Goal: Transaction & Acquisition: Obtain resource

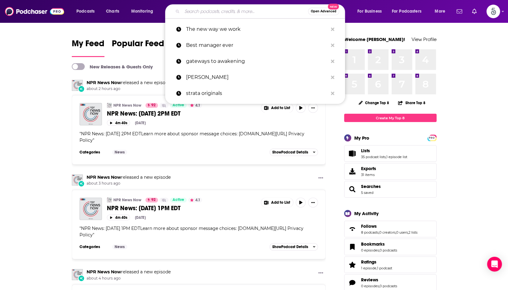
click at [255, 13] on input "Search podcasts, credits, & more..." at bounding box center [245, 11] width 126 height 10
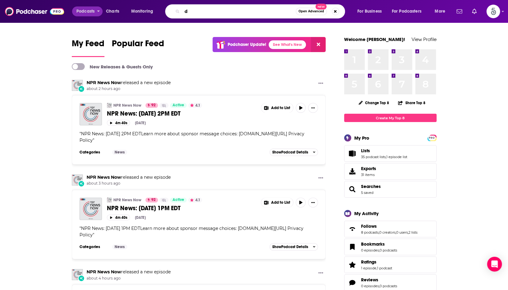
type input "d"
click at [92, 10] on span "Podcasts" at bounding box center [85, 11] width 18 height 9
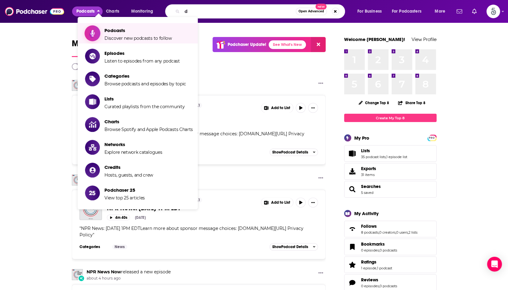
click at [157, 33] on span "Podcasts" at bounding box center [137, 30] width 67 height 6
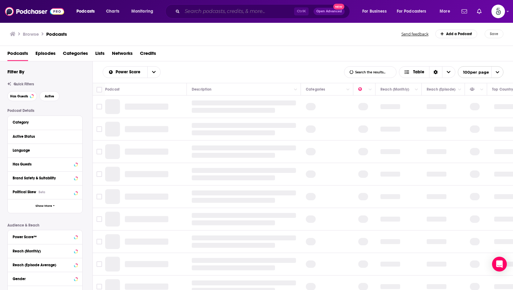
click at [262, 11] on input "Search podcasts, credits, & more..." at bounding box center [238, 11] width 112 height 10
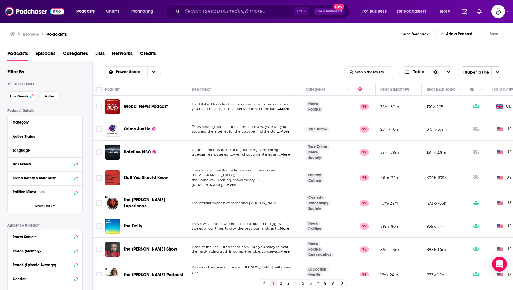
click at [395, 43] on div "Browse Podcasts Send feedback Add a Podcast Save" at bounding box center [256, 34] width 513 height 24
click at [76, 123] on icon at bounding box center [75, 122] width 3 height 5
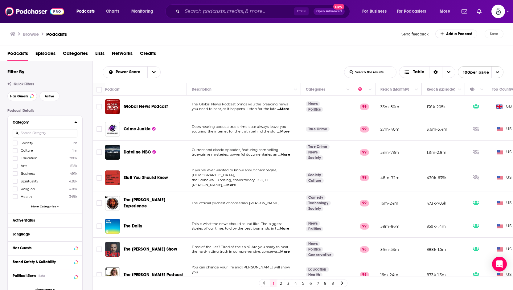
click at [76, 123] on icon at bounding box center [75, 122] width 3 height 5
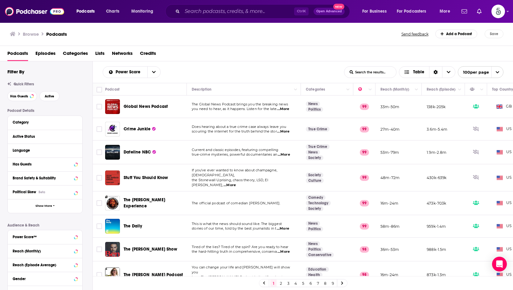
click at [70, 223] on div "Podcast Details Category Active Status Language Has Guests Brand Safety & Suita…" at bounding box center [49, 217] width 85 height 219
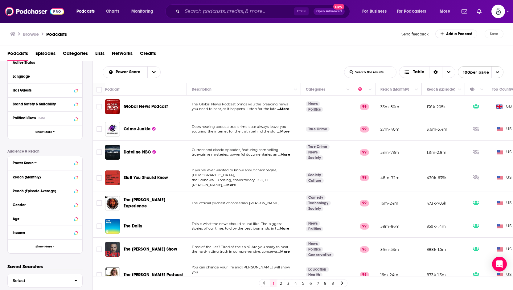
scroll to position [83, 0]
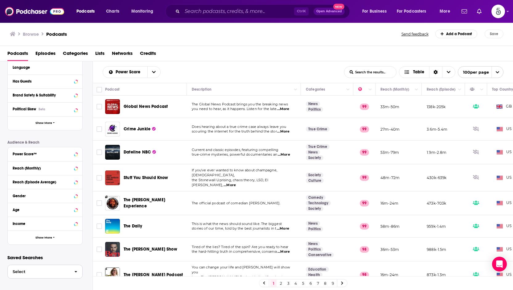
click at [76, 271] on icon "button" at bounding box center [76, 272] width 2 height 2
click at [63, 255] on p "Saved Searches" at bounding box center [44, 258] width 75 height 6
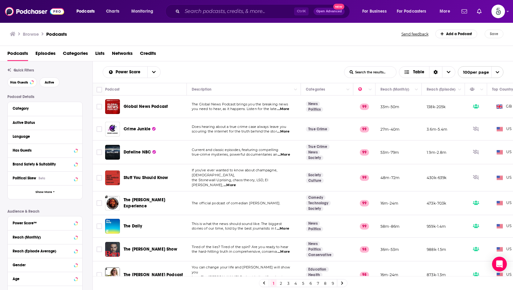
scroll to position [1, 0]
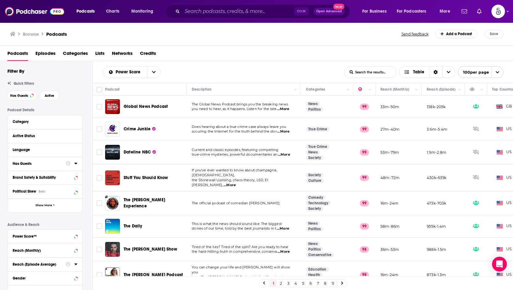
click at [50, 53] on span "Episodes" at bounding box center [45, 54] width 20 height 13
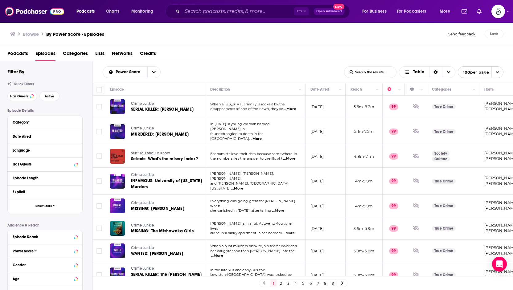
click at [19, 50] on span "Podcasts" at bounding box center [17, 54] width 21 height 13
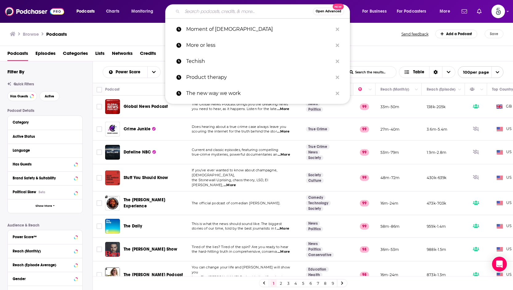
click at [261, 12] on input "Search podcasts, credits, & more..." at bounding box center [247, 11] width 131 height 10
click at [323, 11] on span "Open Advanced" at bounding box center [329, 11] width 26 height 3
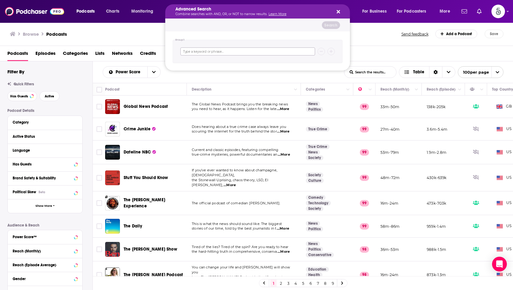
click at [242, 50] on input "Search podcasts, credits, & more..." at bounding box center [247, 51] width 135 height 8
type input "[GEOGRAPHIC_DATA]"
click at [335, 24] on button "Search" at bounding box center [331, 25] width 18 height 8
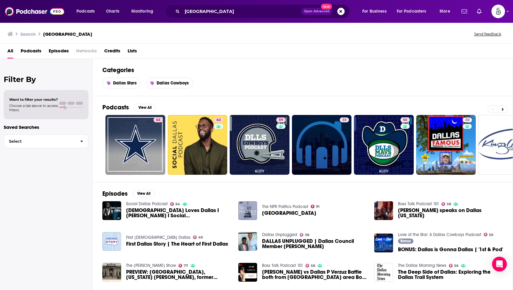
click at [469, 88] on div "Categories Dallas Stars Dallas Cowboys" at bounding box center [302, 77] width 420 height 37
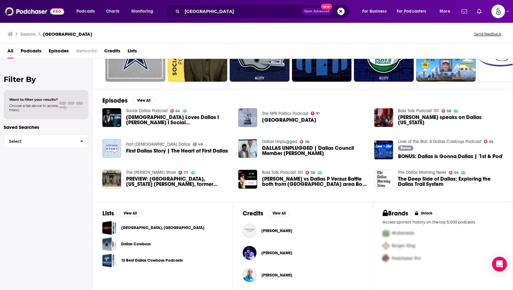
scroll to position [93, 0]
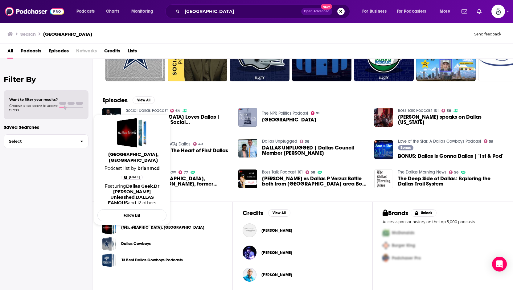
click at [132, 225] on link "[GEOGRAPHIC_DATA], [GEOGRAPHIC_DATA]" at bounding box center [162, 227] width 83 height 7
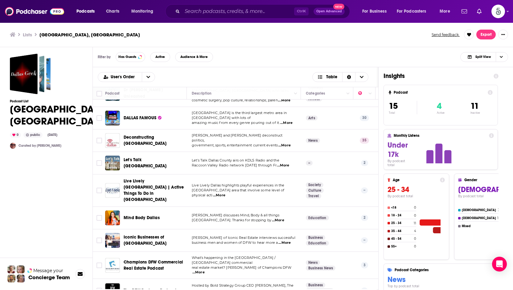
scroll to position [39, 0]
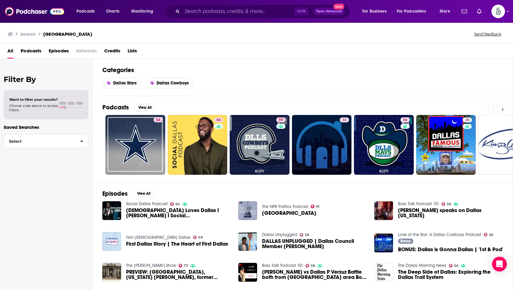
click at [502, 108] on icon at bounding box center [502, 109] width 2 height 4
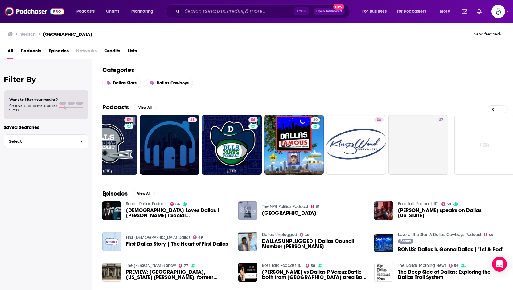
scroll to position [0, 155]
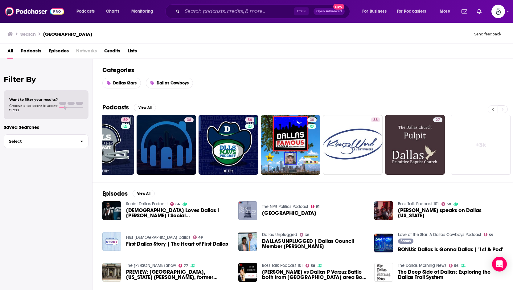
click at [489, 110] on button at bounding box center [493, 109] width 10 height 8
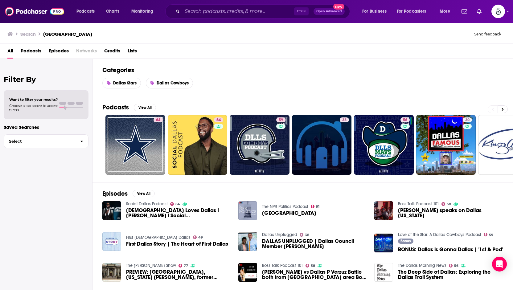
scroll to position [0, 0]
click at [471, 84] on div "Dallas Stars Dallas Cowboys" at bounding box center [302, 83] width 400 height 11
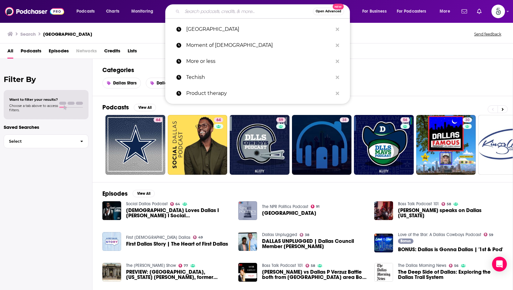
click at [250, 8] on input "Search podcasts, credits, & more..." at bounding box center [247, 11] width 131 height 10
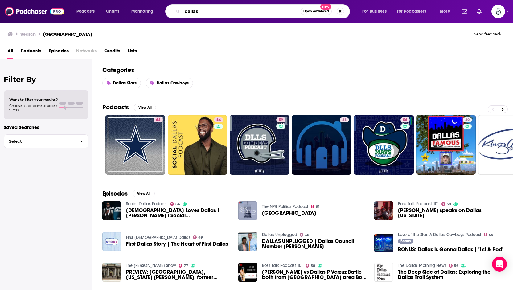
type input "dallas"
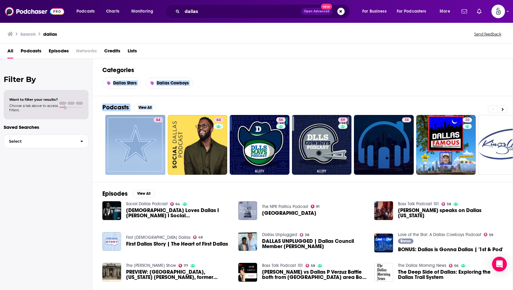
drag, startPoint x: 513, startPoint y: 66, endPoint x: 513, endPoint y: 103, distance: 36.7
click at [508, 103] on div "Categories Dallas Stars Dallas Cowboys Podcasts View All 64 64 56 59 38 30 38 2…" at bounding box center [302, 174] width 420 height 231
click at [376, 96] on div "Podcasts View All 64 64 56 59 38 30 38 27 + 3k" at bounding box center [307, 139] width 411 height 86
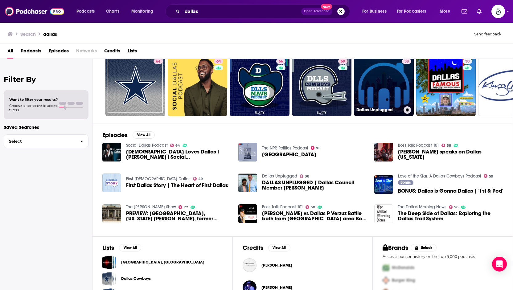
scroll to position [56, 0]
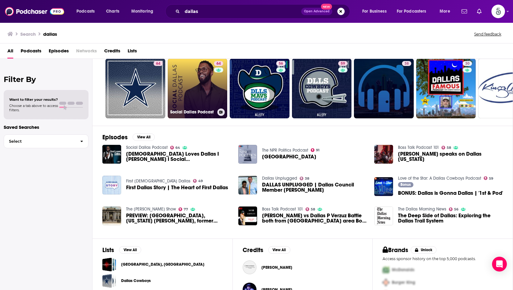
click at [223, 112] on button at bounding box center [220, 111] width 7 height 7
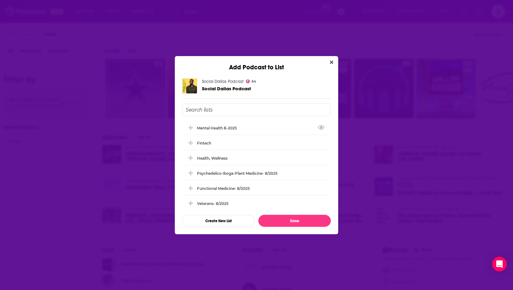
click at [218, 109] on input "Add Podcast To List" at bounding box center [256, 110] width 149 height 13
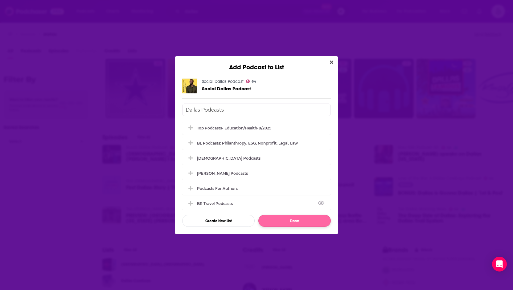
type input "Dallas Podcasts"
click at [288, 219] on button "Done" at bounding box center [294, 221] width 72 height 12
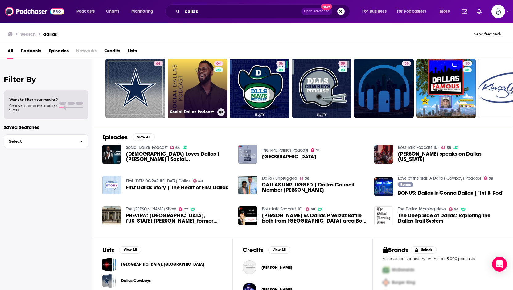
click at [221, 113] on button at bounding box center [220, 111] width 7 height 7
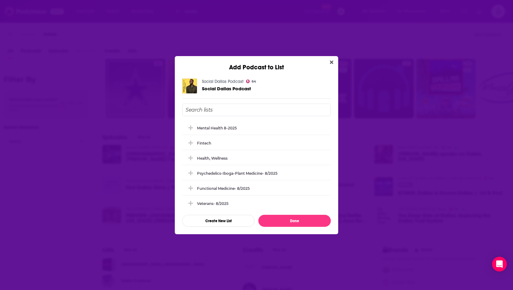
click at [221, 113] on input "Add Podcast To List" at bounding box center [256, 110] width 149 height 13
type input "Dallas Podcasts"
click at [221, 219] on button "Create New List" at bounding box center [218, 221] width 72 height 12
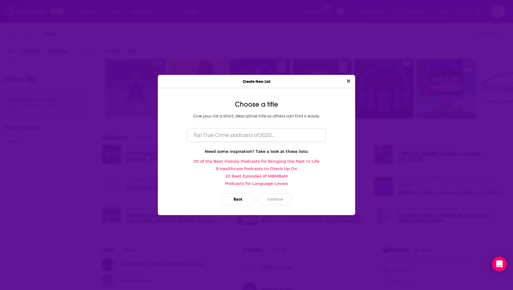
click at [242, 136] on input "Dialog" at bounding box center [256, 134] width 138 height 13
type input "Dallas Podcasts"
click at [277, 196] on button "Continue" at bounding box center [275, 199] width 35 height 12
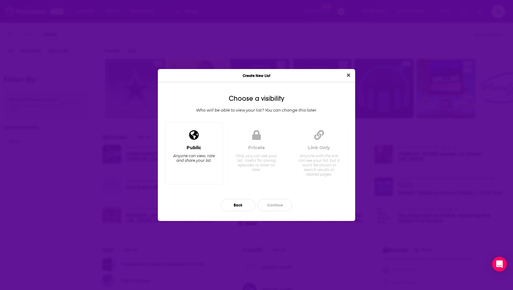
click at [200, 167] on div "Public Anyone can view, rate and share your list." at bounding box center [193, 162] width 47 height 34
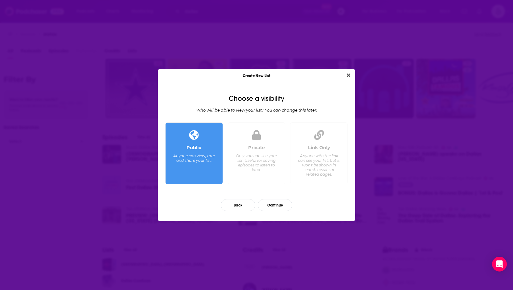
click at [255, 174] on div "Private Only you can see your list. Useful for saving episodes to listen to lat…" at bounding box center [256, 162] width 47 height 34
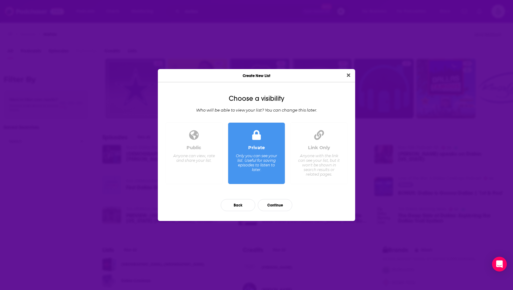
click at [198, 161] on div "Anyone can view, rate and share your list." at bounding box center [194, 157] width 42 height 9
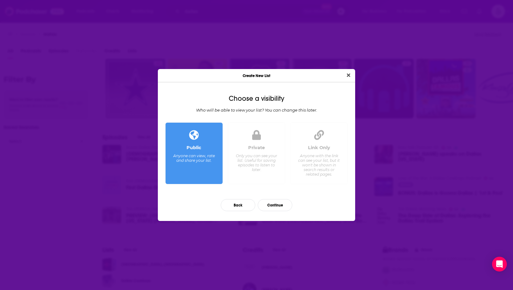
click at [260, 178] on div "Private Only you can see your list. Useful for saving episodes to listen to lat…" at bounding box center [256, 162] width 47 height 34
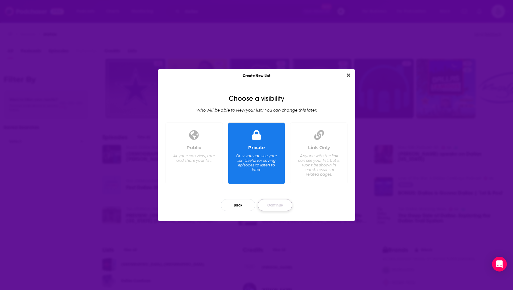
click at [282, 204] on button "Continue" at bounding box center [275, 205] width 35 height 12
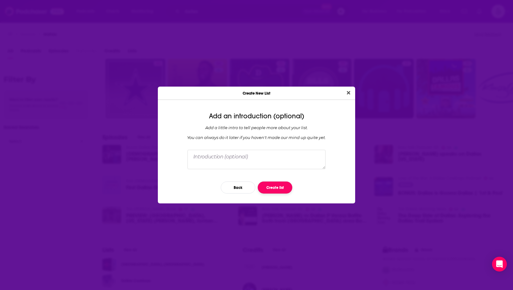
click at [285, 187] on button "Create list" at bounding box center [275, 188] width 35 height 12
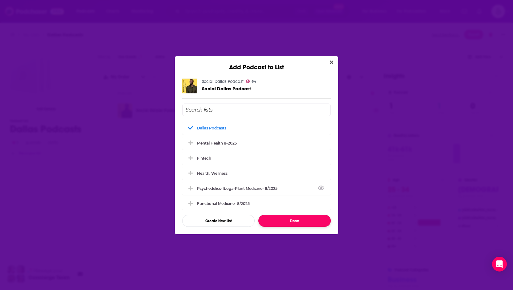
click at [299, 222] on button "Done" at bounding box center [294, 221] width 72 height 12
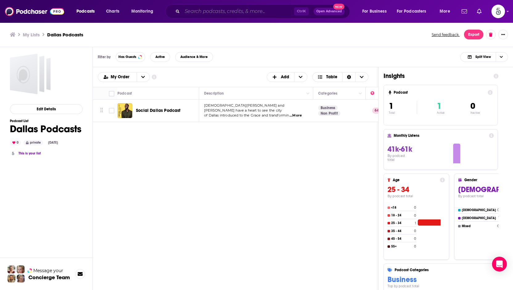
click at [225, 7] on input "Search podcasts, credits, & more..." at bounding box center [238, 11] width 112 height 10
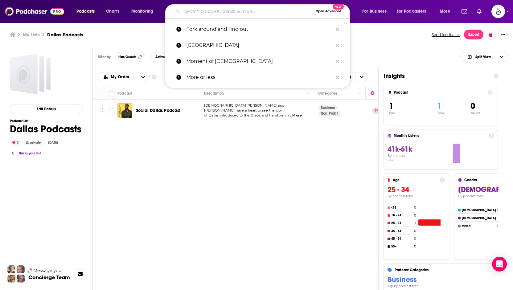
type input "F"
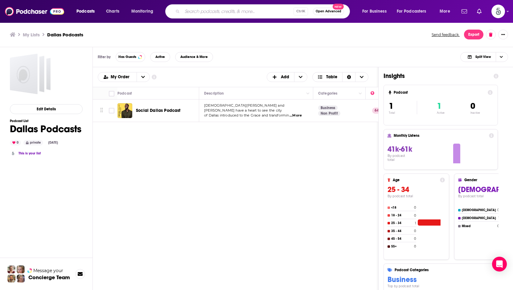
click at [297, 114] on span "...More" at bounding box center [295, 115] width 12 height 5
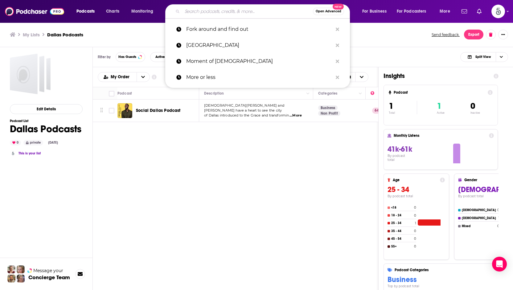
click at [244, 10] on input "Search podcasts, credits, & more..." at bounding box center [247, 11] width 131 height 10
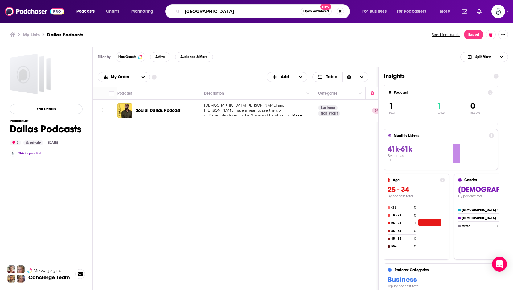
type input "[GEOGRAPHIC_DATA]"
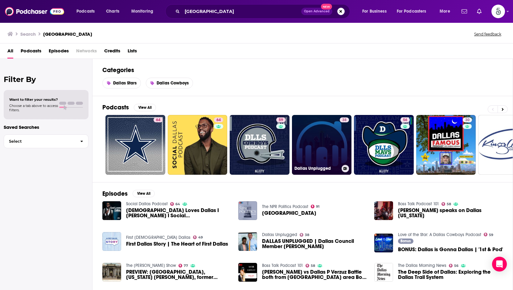
click at [345, 169] on icon at bounding box center [344, 168] width 3 height 3
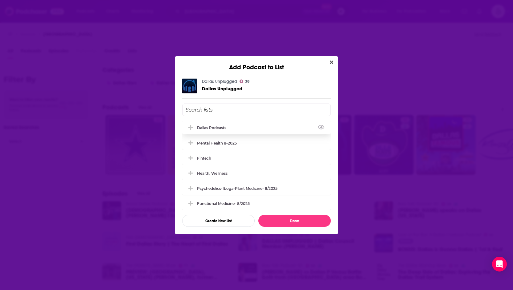
click at [268, 130] on div "Dallas Podcasts" at bounding box center [256, 128] width 149 height 14
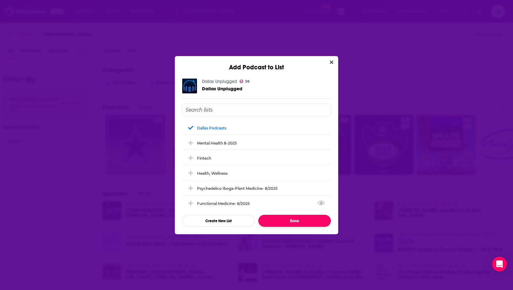
click at [295, 218] on button "Done" at bounding box center [294, 221] width 72 height 12
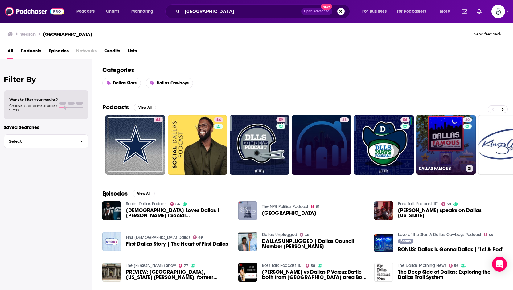
click at [467, 166] on button at bounding box center [469, 168] width 7 height 7
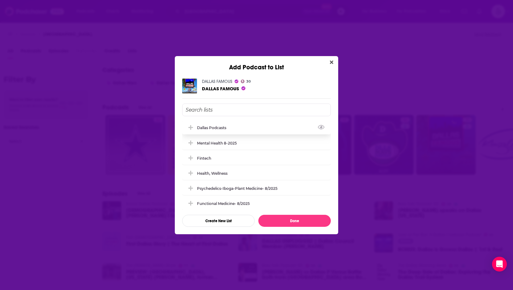
click at [243, 123] on div "Dallas Podcasts" at bounding box center [256, 128] width 149 height 14
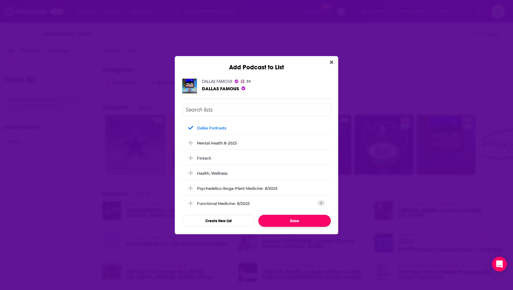
click at [295, 216] on button "Done" at bounding box center [294, 221] width 72 height 12
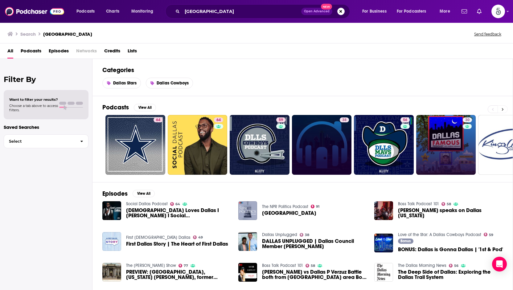
click at [503, 108] on icon at bounding box center [503, 109] width 2 height 3
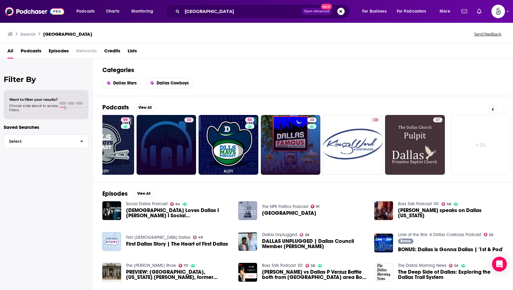
scroll to position [0, 155]
click at [429, 96] on div "Podcasts View All 64 64 59 38 56 30 38 27 + 3k" at bounding box center [307, 139] width 411 height 86
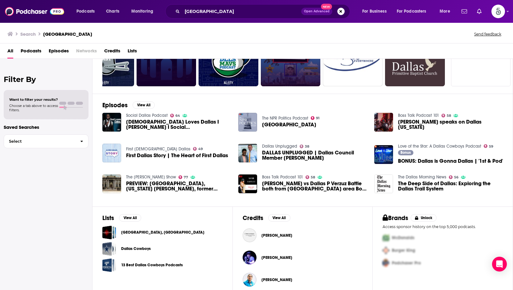
scroll to position [93, 0]
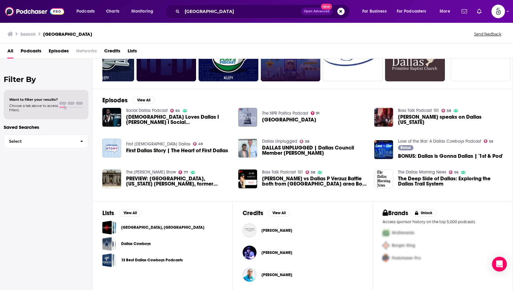
click at [251, 147] on img "DALLAS UNPLUGGED | Dallas Council Member Chad West" at bounding box center [247, 148] width 19 height 19
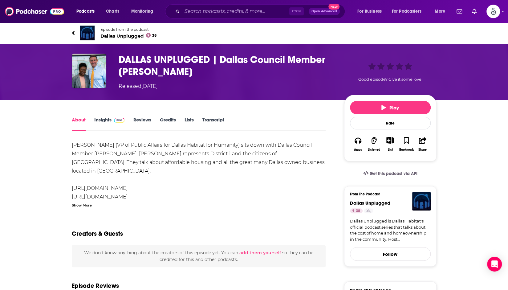
click at [127, 36] on span "Dallas Unplugged 38" at bounding box center [128, 36] width 56 height 6
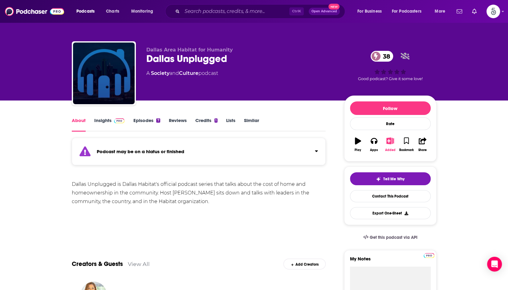
click at [390, 141] on icon "button" at bounding box center [390, 140] width 8 height 7
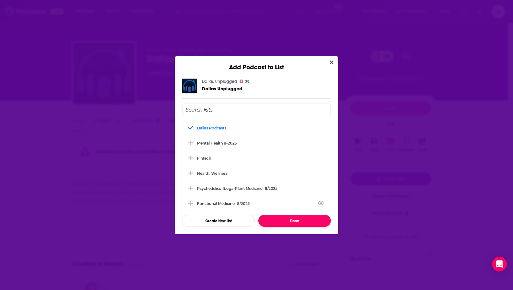
click at [297, 223] on button "Done" at bounding box center [294, 221] width 72 height 12
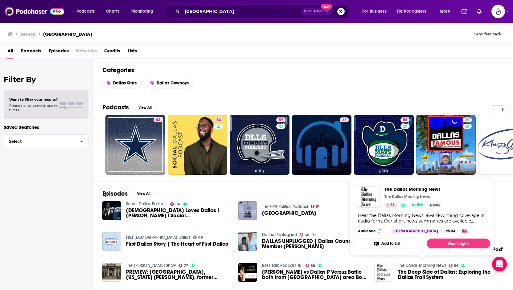
click at [398, 264] on link "The Dallas Morning News" at bounding box center [422, 265] width 48 height 5
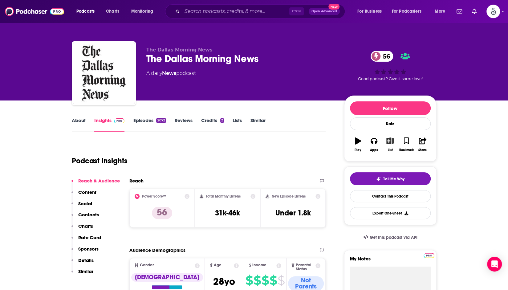
click at [391, 141] on icon "button" at bounding box center [390, 140] width 8 height 7
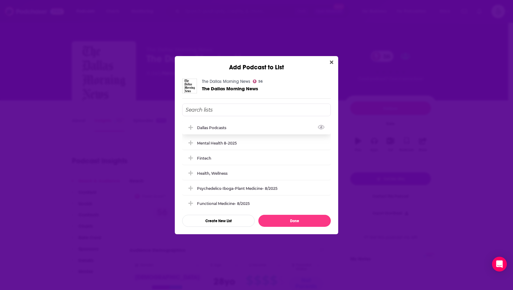
click at [242, 125] on div "Dallas Podcasts" at bounding box center [256, 128] width 149 height 14
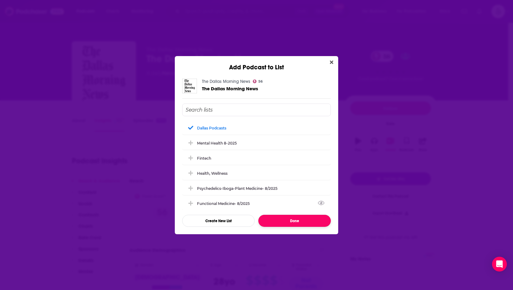
click at [311, 220] on button "Done" at bounding box center [294, 221] width 72 height 12
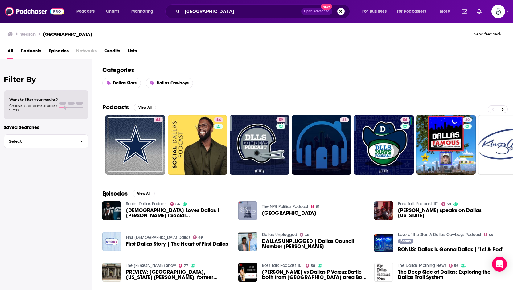
click at [449, 68] on h2 "Categories" at bounding box center [302, 70] width 400 height 8
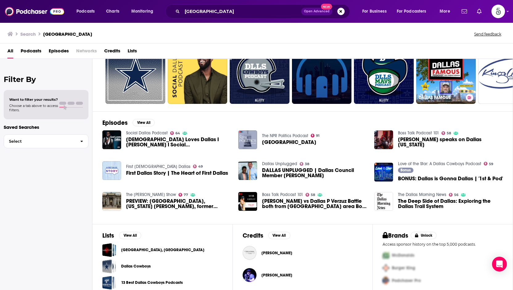
scroll to position [93, 0]
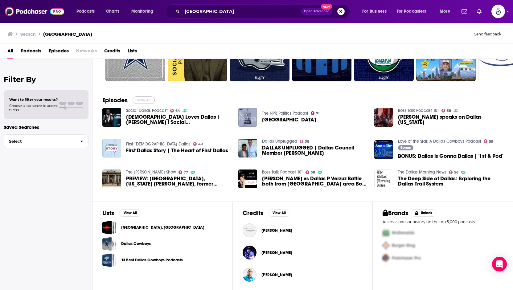
click at [145, 100] on button "View All" at bounding box center [144, 99] width 22 height 7
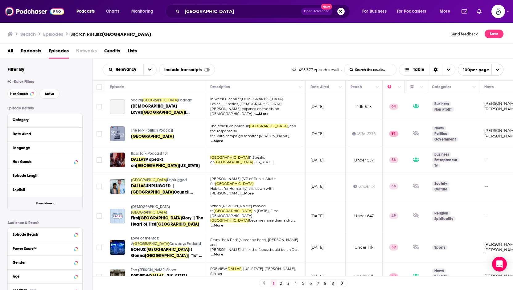
click at [54, 202] on icon "button" at bounding box center [54, 203] width 2 height 3
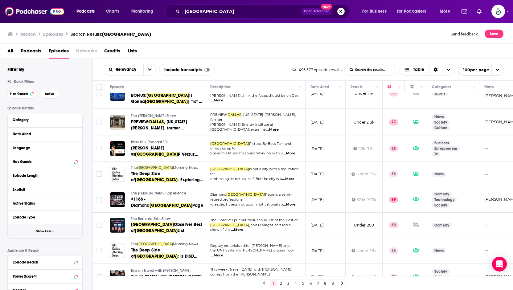
scroll to position [195, 0]
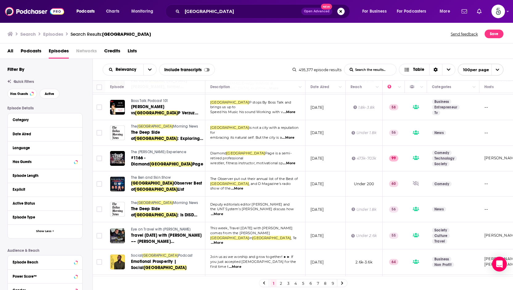
click at [243, 186] on span "...More" at bounding box center [237, 188] width 12 height 5
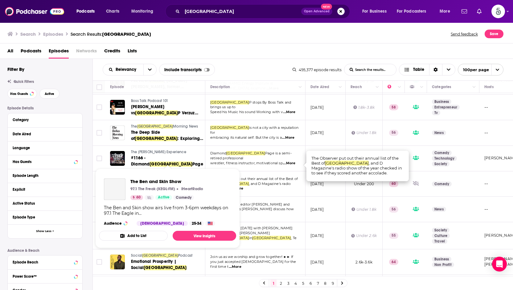
click at [147, 175] on span "The Ben and Skin Show" at bounding box center [151, 177] width 40 height 4
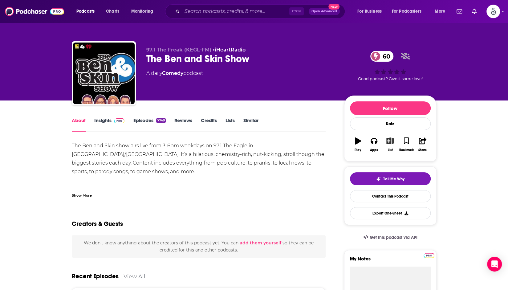
click at [393, 145] on button "List" at bounding box center [390, 144] width 16 height 22
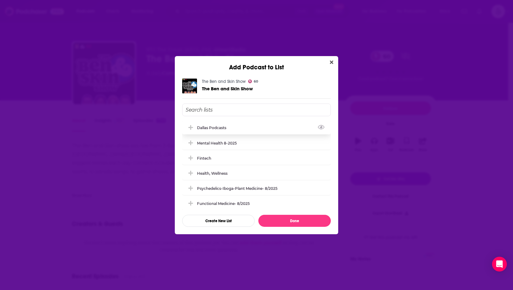
click at [262, 130] on div "Dallas Podcasts" at bounding box center [256, 128] width 149 height 14
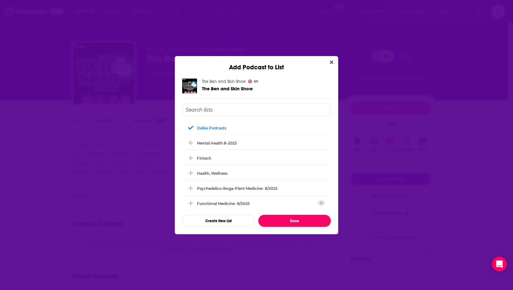
click at [301, 216] on button "Done" at bounding box center [294, 221] width 72 height 12
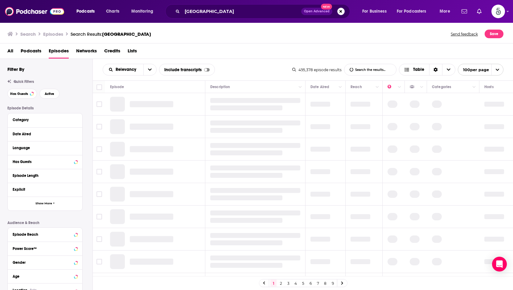
click at [380, 68] on input "List Search Input" at bounding box center [370, 69] width 52 height 11
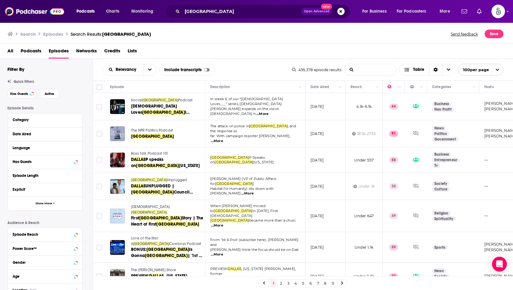
click at [361, 71] on input "List Search Input" at bounding box center [370, 69] width 52 height 11
click at [390, 55] on div "All Podcasts Episodes Networks Credits Lists" at bounding box center [257, 52] width 501 height 13
click at [407, 69] on icon "Choose View" at bounding box center [407, 69] width 6 height 4
click at [435, 70] on icon "Sort Direction" at bounding box center [435, 69] width 4 height 4
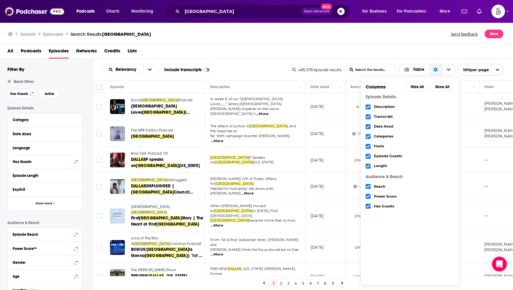
click at [435, 70] on icon "Sort Direction" at bounding box center [435, 69] width 4 height 4
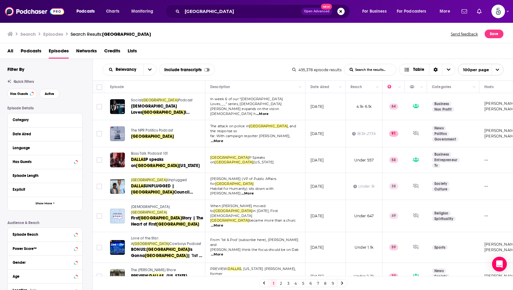
click at [336, 51] on div "All Podcasts Episodes Networks Credits Lists" at bounding box center [257, 52] width 501 height 13
click at [211, 12] on input "[GEOGRAPHIC_DATA]" at bounding box center [241, 11] width 119 height 10
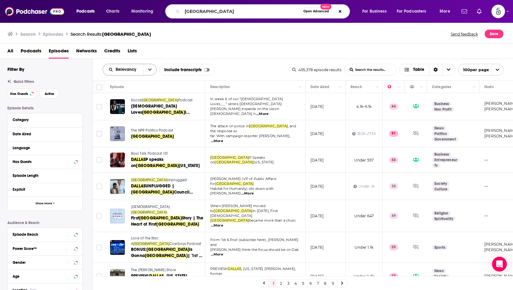
click at [145, 69] on button "open menu" at bounding box center [149, 69] width 13 height 11
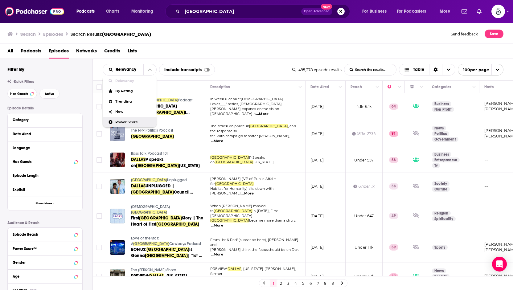
click at [142, 121] on span "Power Score" at bounding box center [133, 122] width 36 height 3
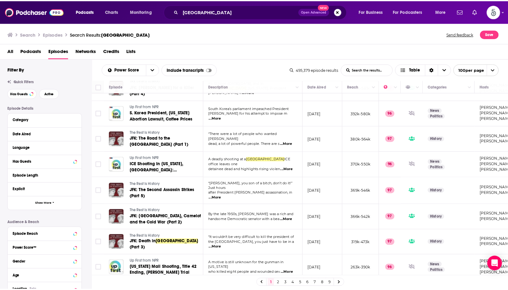
scroll to position [950, 0]
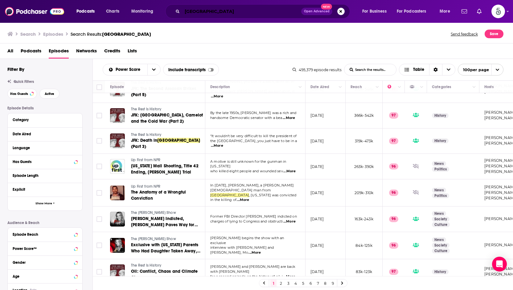
click at [225, 15] on input "[GEOGRAPHIC_DATA]" at bounding box center [241, 11] width 119 height 10
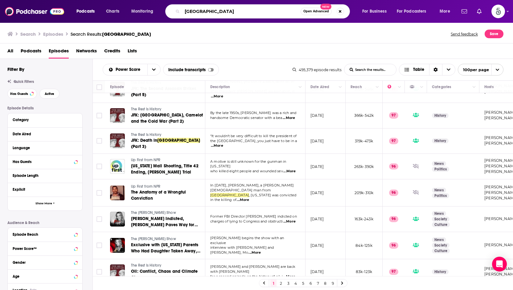
drag, startPoint x: 225, startPoint y: 15, endPoint x: 171, endPoint y: 14, distance: 54.6
click at [171, 14] on div "Dallas Open Advanced New" at bounding box center [257, 11] width 185 height 14
type input "w"
type input "beneath the briefs"
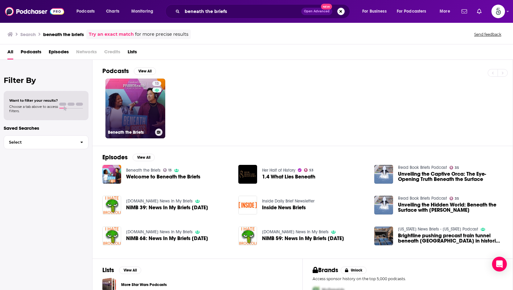
click at [153, 123] on div "13" at bounding box center [157, 104] width 10 height 47
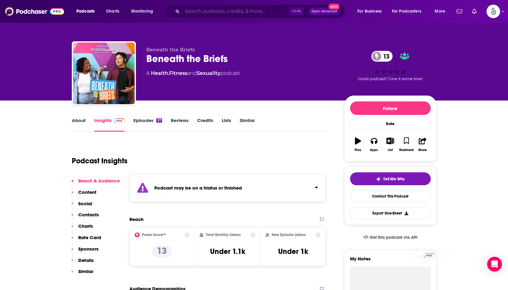
click at [247, 10] on input "Search podcasts, credits, & more..." at bounding box center [235, 11] width 107 height 10
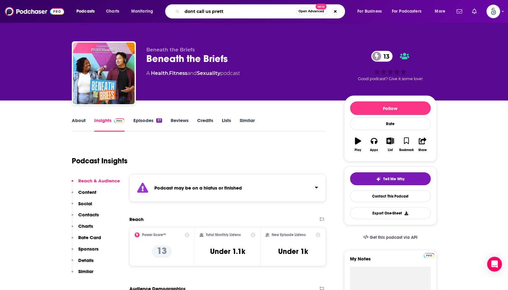
type input "dont call us pretty"
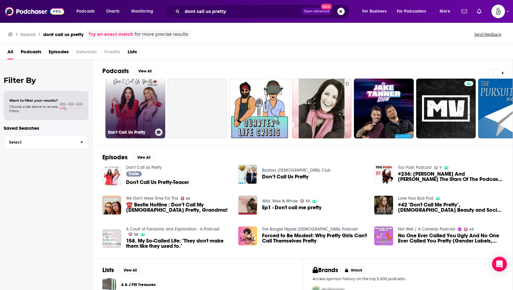
click at [140, 106] on link "Don't Call Us Pretty" at bounding box center [135, 109] width 60 height 60
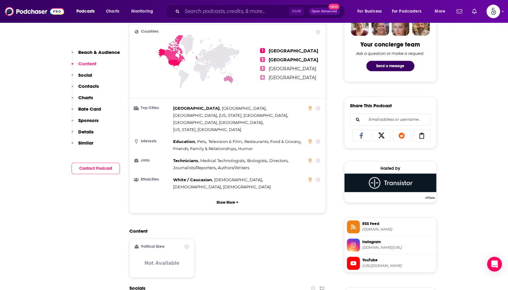
scroll to position [386, 0]
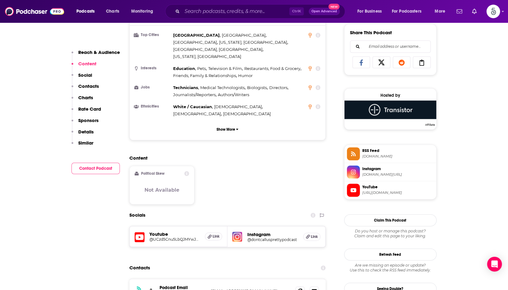
click at [239, 232] on img at bounding box center [237, 237] width 10 height 10
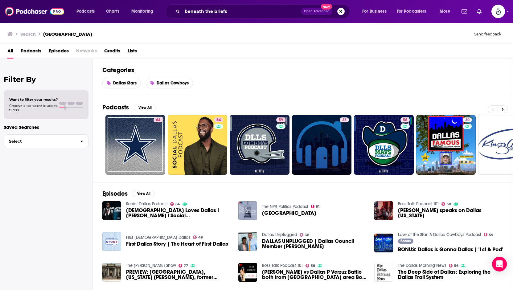
click at [33, 51] on span "Podcasts" at bounding box center [31, 52] width 21 height 13
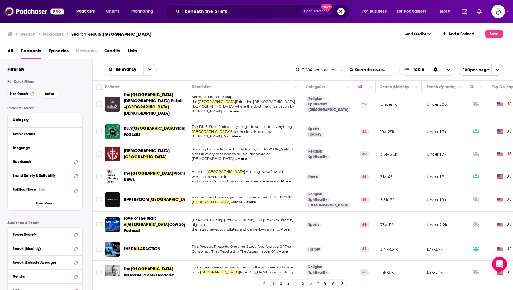
scroll to position [233, 0]
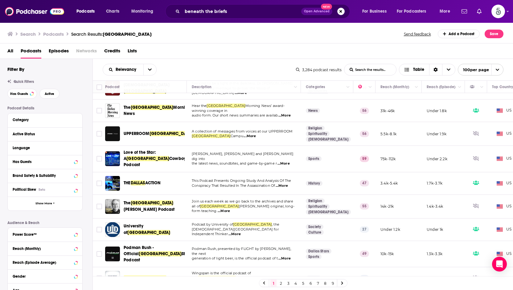
click at [243, 134] on span "...More" at bounding box center [249, 136] width 12 height 5
click at [285, 183] on span "...More" at bounding box center [282, 185] width 12 height 5
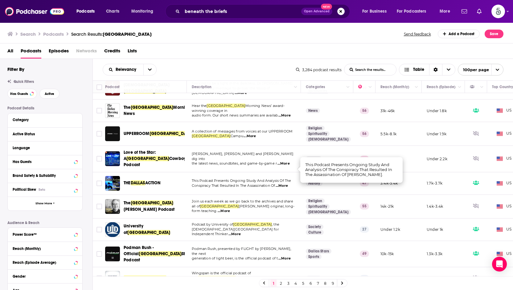
click at [285, 183] on span "...More" at bounding box center [282, 185] width 12 height 5
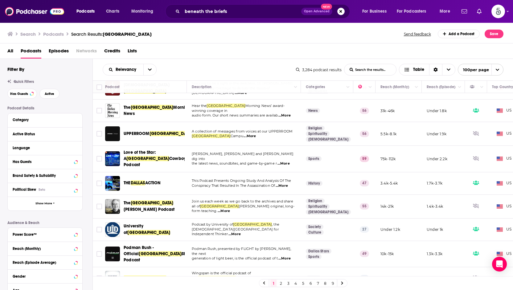
click at [230, 209] on span "...More" at bounding box center [224, 211] width 12 height 5
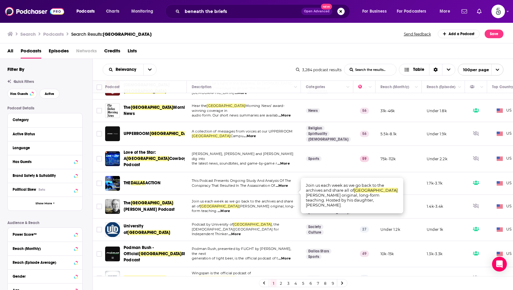
click at [230, 209] on span "...More" at bounding box center [224, 211] width 12 height 5
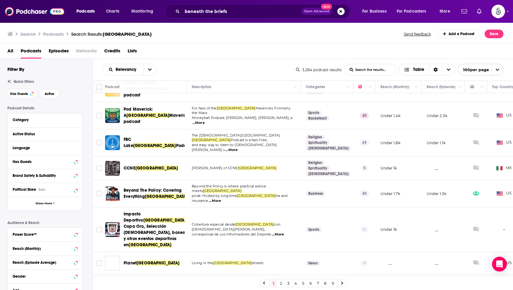
scroll to position [1981, 0]
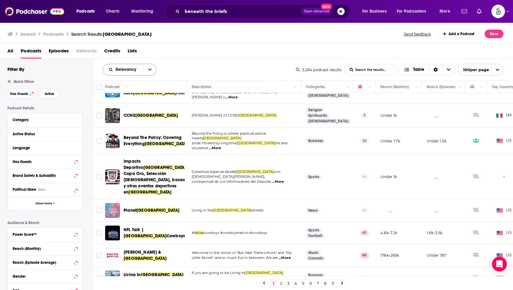
click at [152, 71] on button "open menu" at bounding box center [149, 69] width 13 height 11
click at [142, 121] on span "Power Score" at bounding box center [133, 122] width 36 height 3
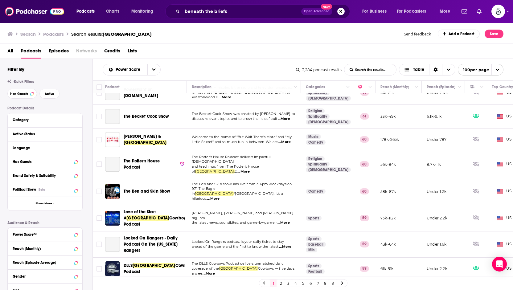
scroll to position [0, 0]
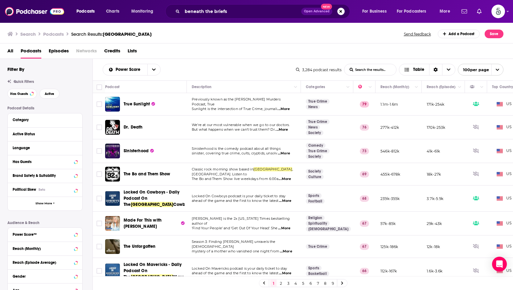
click at [289, 177] on span "...More" at bounding box center [285, 179] width 12 height 5
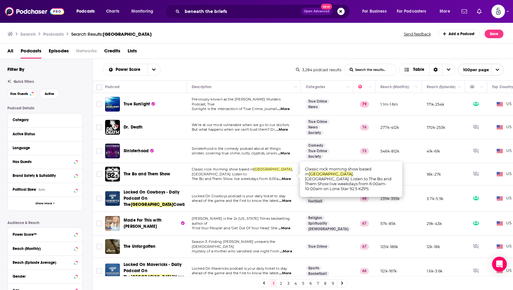
click at [289, 177] on span "...More" at bounding box center [285, 179] width 12 height 5
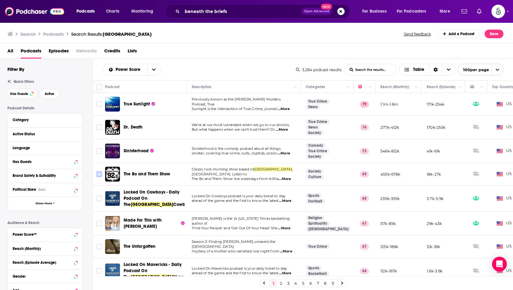
click at [100, 171] on input "Toggle select row" at bounding box center [99, 174] width 6 height 6
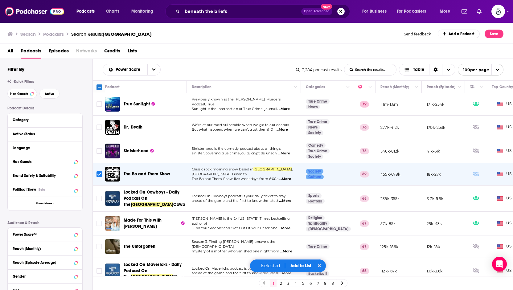
click at [302, 265] on button "Add to List" at bounding box center [300, 265] width 31 height 5
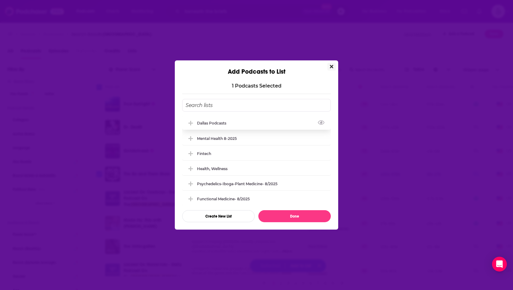
click at [248, 120] on div "Dallas Podcasts" at bounding box center [256, 123] width 149 height 14
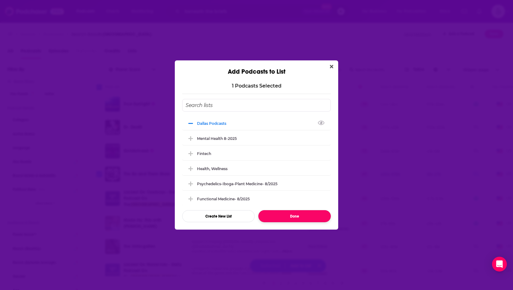
click at [301, 215] on button "Done" at bounding box center [294, 216] width 72 height 12
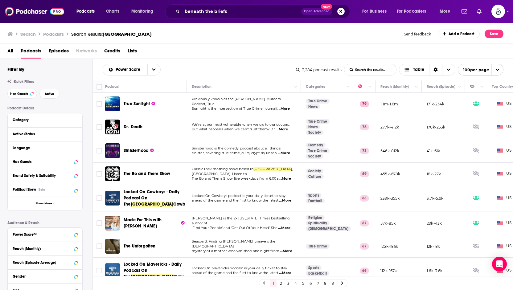
click at [290, 226] on span "...More" at bounding box center [284, 228] width 12 height 5
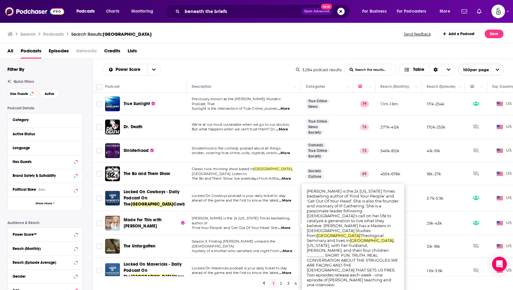
click at [290, 226] on span "...More" at bounding box center [284, 228] width 12 height 5
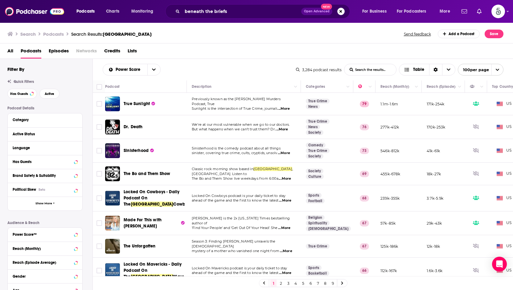
click at [285, 107] on span "...More" at bounding box center [283, 108] width 12 height 5
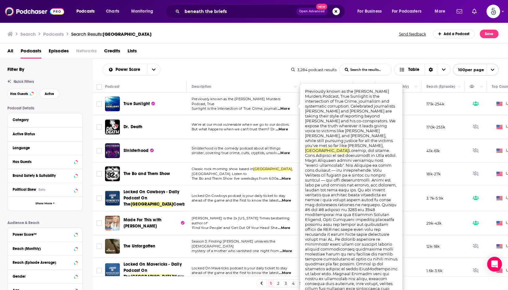
click at [285, 107] on span "...More" at bounding box center [283, 108] width 12 height 5
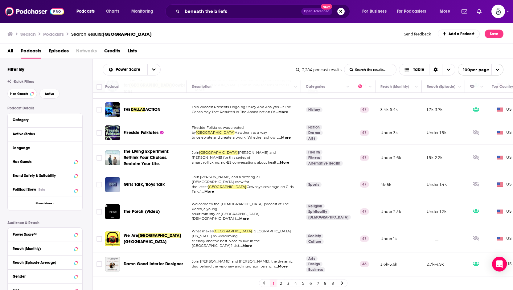
scroll to position [2142, 0]
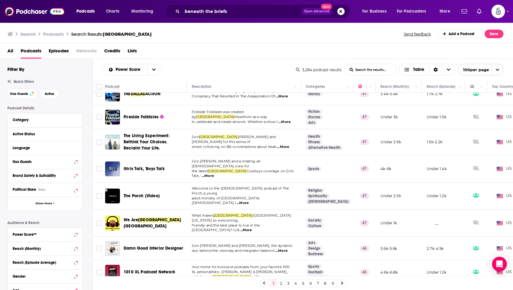
click at [280, 284] on link "2" at bounding box center [281, 283] width 6 height 7
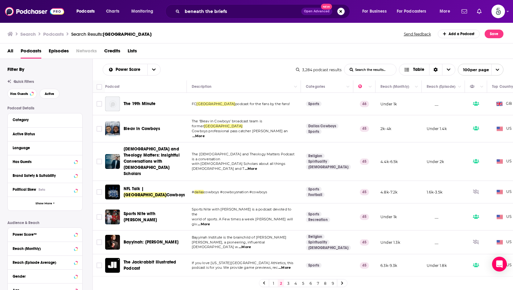
click at [284, 265] on span "...More" at bounding box center [284, 267] width 12 height 5
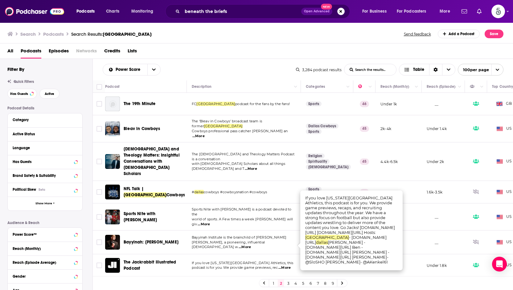
click at [284, 265] on span "...More" at bounding box center [284, 267] width 12 height 5
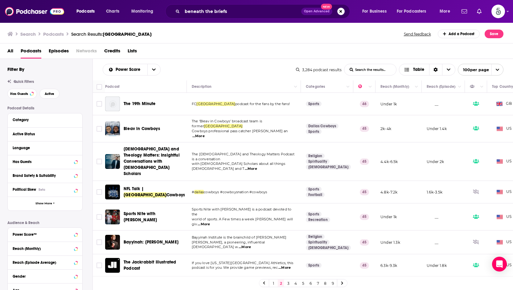
click at [251, 245] on span "...More" at bounding box center [245, 247] width 12 height 5
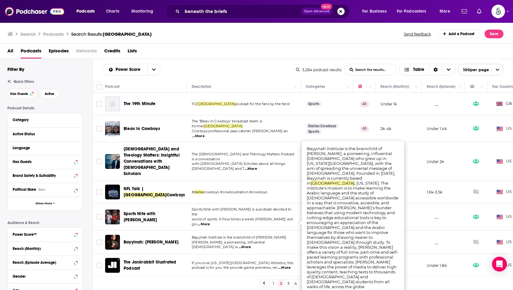
click at [251, 245] on span "...More" at bounding box center [245, 247] width 12 height 5
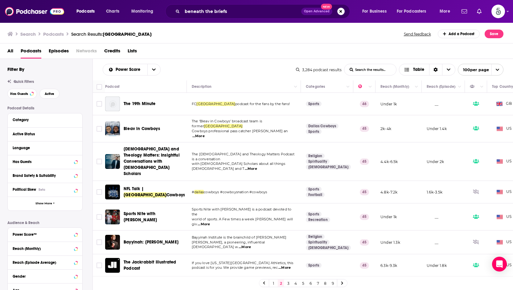
click at [275, 283] on link "1" at bounding box center [273, 283] width 6 height 7
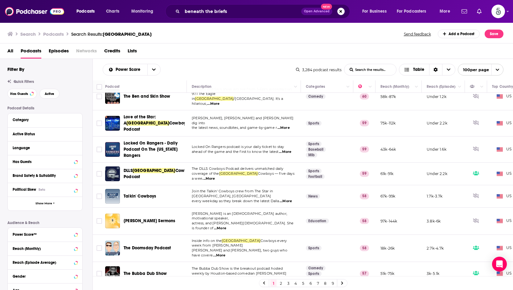
scroll to position [658, 0]
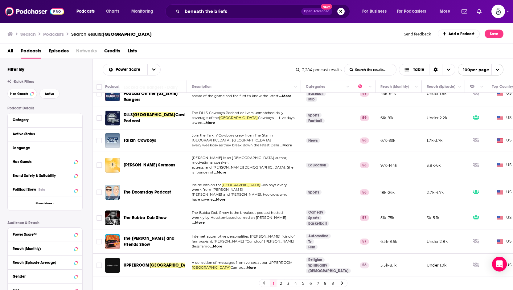
click at [205, 220] on span "...More" at bounding box center [198, 222] width 12 height 5
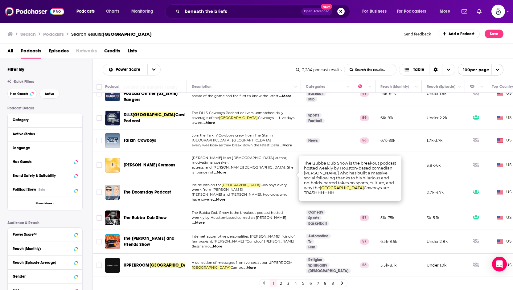
click at [205, 220] on span "...More" at bounding box center [198, 222] width 12 height 5
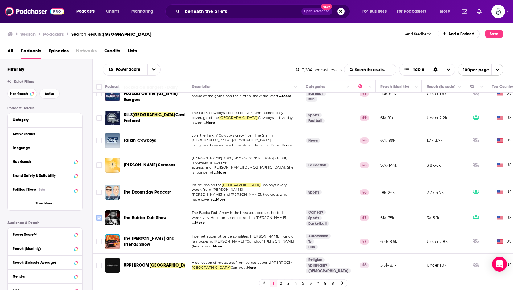
click at [100, 215] on input "Toggle select row" at bounding box center [99, 218] width 6 height 6
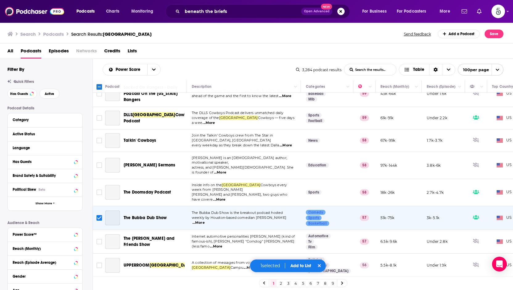
click at [222, 244] on span "...More" at bounding box center [216, 246] width 12 height 5
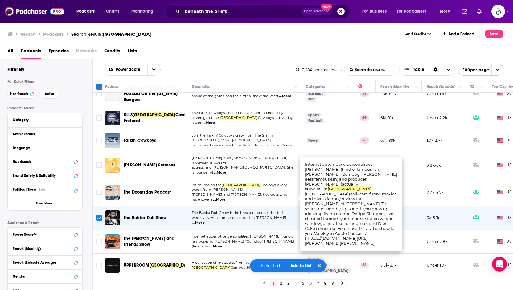
click at [222, 244] on span "...More" at bounding box center [216, 246] width 12 height 5
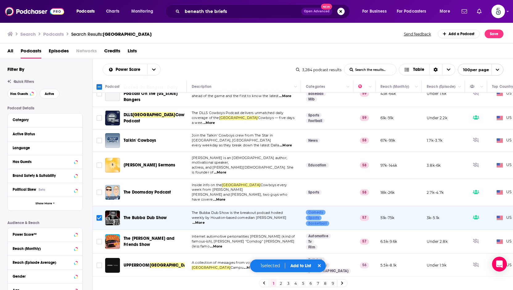
click at [99, 215] on input "Toggle select row" at bounding box center [99, 218] width 6 height 6
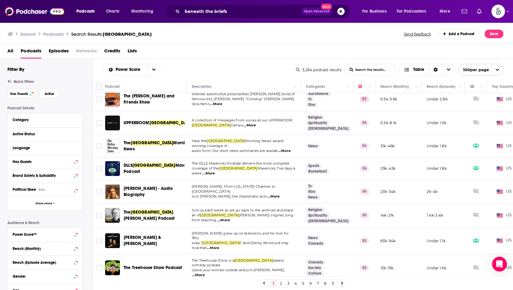
scroll to position [835, 0]
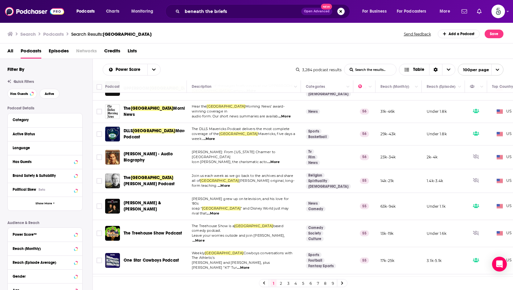
click at [205, 238] on span "...More" at bounding box center [198, 240] width 12 height 5
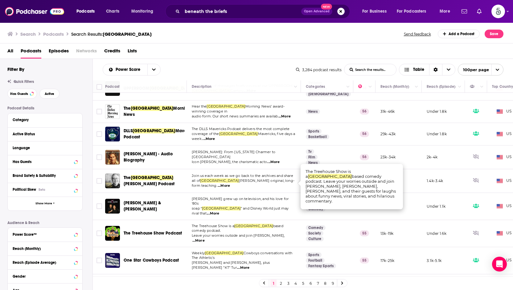
click at [205, 238] on span "...More" at bounding box center [198, 240] width 12 height 5
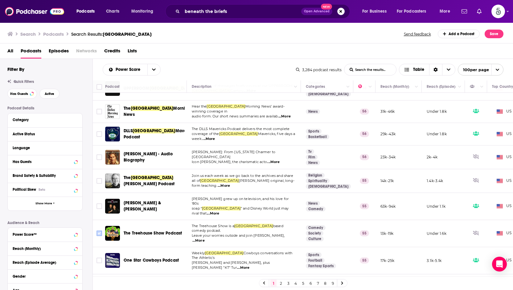
click at [100, 231] on input "Toggle select row" at bounding box center [99, 234] width 6 height 6
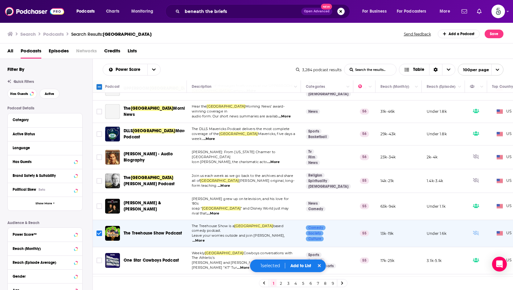
click at [300, 265] on button "Add to List" at bounding box center [300, 265] width 31 height 5
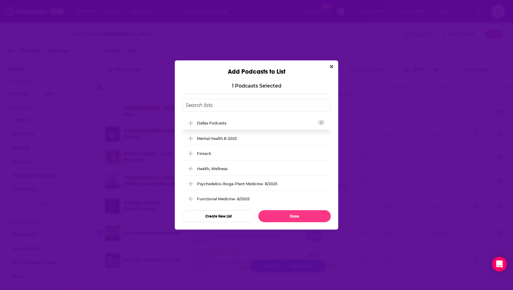
click at [222, 119] on div "Dallas Podcasts" at bounding box center [256, 123] width 149 height 14
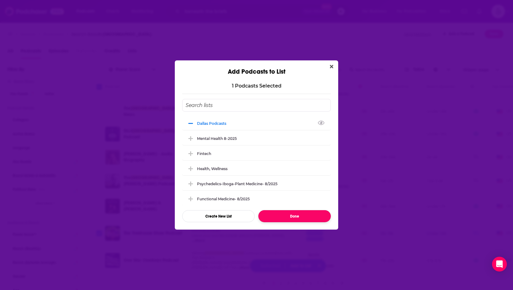
click at [292, 216] on button "Done" at bounding box center [294, 216] width 72 height 12
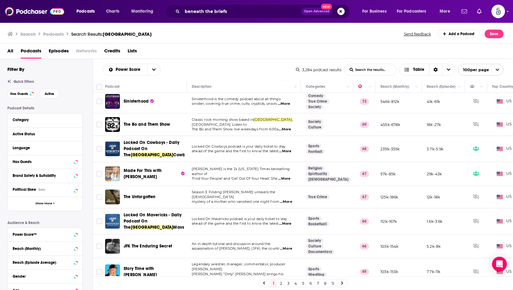
scroll to position [0, 0]
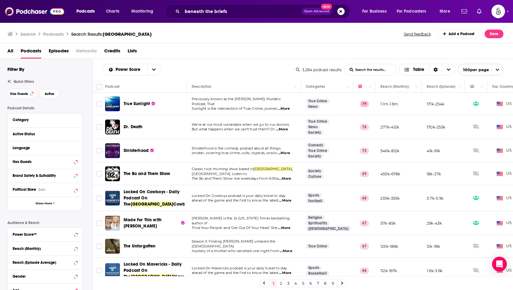
click at [248, 74] on div "Power Score List Search Input Search the results... Table" at bounding box center [199, 70] width 193 height 12
drag, startPoint x: 340, startPoint y: 69, endPoint x: 300, endPoint y: 76, distance: 41.1
click at [300, 76] on div "Power Score List Search Input Search the results... Table 3,284 podcast results…" at bounding box center [303, 70] width 420 height 22
click at [302, 69] on div "3,284 podcast results" at bounding box center [319, 69] width 46 height 5
drag, startPoint x: 302, startPoint y: 69, endPoint x: 335, endPoint y: 71, distance: 33.0
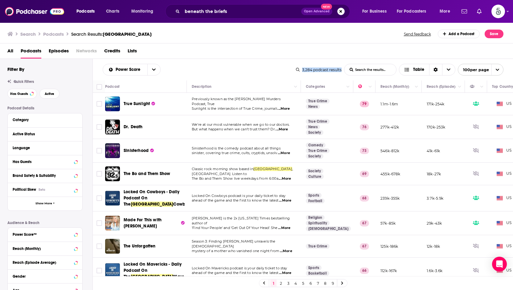
click at [335, 71] on div "3,284 podcast results" at bounding box center [319, 69] width 46 height 5
click at [341, 69] on div "3,284 podcast results" at bounding box center [319, 69] width 46 height 5
drag, startPoint x: 341, startPoint y: 69, endPoint x: 306, endPoint y: 72, distance: 35.3
click at [306, 72] on div "3,284 podcast results List Search Input Search the results... Table 100 per page" at bounding box center [399, 70] width 207 height 12
click at [301, 69] on div "3,284 podcast results" at bounding box center [319, 69] width 46 height 5
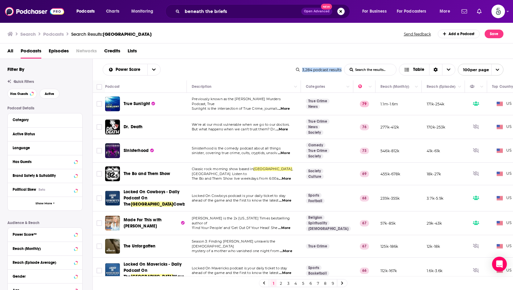
drag, startPoint x: 301, startPoint y: 69, endPoint x: 343, endPoint y: 71, distance: 41.4
click at [343, 71] on div "3,284 podcast results List Search Input Search the results... Table 100 per page" at bounding box center [399, 70] width 207 height 12
drag, startPoint x: 343, startPoint y: 71, endPoint x: 303, endPoint y: 72, distance: 39.8
click at [303, 72] on div "3,284 podcast results List Search Input Search the results... Table 100 per page" at bounding box center [399, 70] width 207 height 12
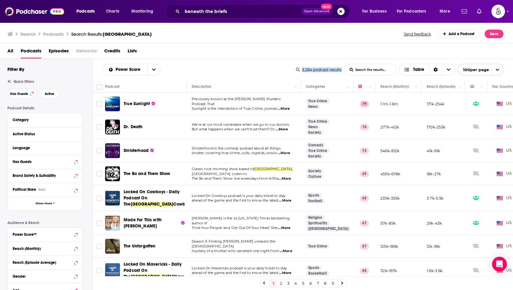
click at [303, 69] on div "3,284 podcast results" at bounding box center [319, 69] width 46 height 5
drag, startPoint x: 303, startPoint y: 69, endPoint x: 341, endPoint y: 70, distance: 38.2
click at [341, 70] on div "3,284 podcast results" at bounding box center [319, 69] width 46 height 5
drag, startPoint x: 341, startPoint y: 70, endPoint x: 300, endPoint y: 74, distance: 41.5
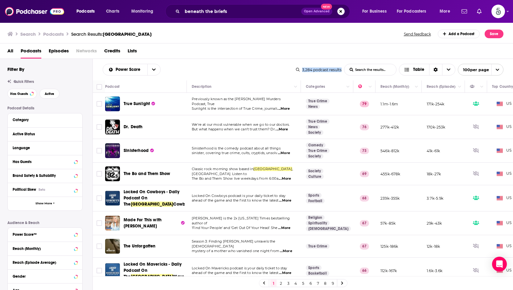
click at [300, 74] on div "3,284 podcast results List Search Input Search the results... Table 100 per page" at bounding box center [399, 70] width 207 height 12
click at [303, 68] on div "3,284 podcast results" at bounding box center [319, 69] width 46 height 5
drag, startPoint x: 303, startPoint y: 68, endPoint x: 341, endPoint y: 71, distance: 38.3
click at [341, 71] on div "3,284 podcast results" at bounding box center [319, 69] width 46 height 5
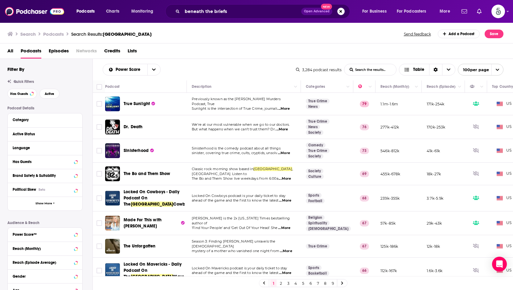
drag, startPoint x: 341, startPoint y: 71, endPoint x: 305, endPoint y: 70, distance: 36.4
click at [303, 69] on div "3,284 podcast results" at bounding box center [319, 69] width 46 height 5
drag, startPoint x: 303, startPoint y: 69, endPoint x: 336, endPoint y: 72, distance: 33.0
click at [336, 72] on div "3,284 podcast results" at bounding box center [319, 69] width 46 height 5
click at [325, 74] on div "3,284 podcast results List Search Input Search the results... Table 100 per page" at bounding box center [399, 70] width 207 height 12
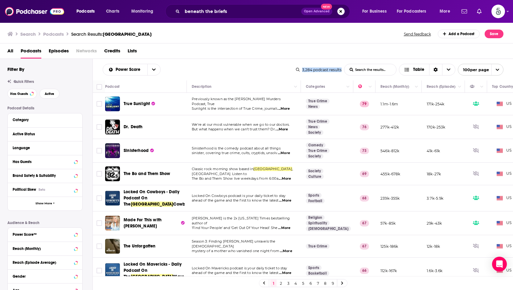
drag, startPoint x: 341, startPoint y: 70, endPoint x: 301, endPoint y: 71, distance: 39.8
click at [301, 71] on div "3,284 podcast results" at bounding box center [319, 69] width 46 height 5
click at [317, 72] on div "3,284 podcast results List Search Input Search the results... Table 100 per page" at bounding box center [399, 70] width 207 height 12
drag, startPoint x: 303, startPoint y: 70, endPoint x: 341, endPoint y: 72, distance: 38.0
click at [341, 72] on div "3,284 podcast results List Search Input Search the results... Table 100 per page" at bounding box center [399, 70] width 207 height 12
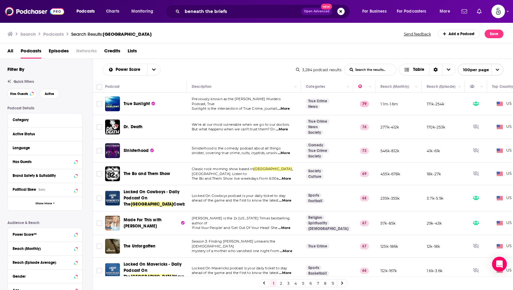
click at [328, 67] on div "3,284 podcast results" at bounding box center [319, 69] width 46 height 5
drag, startPoint x: 303, startPoint y: 70, endPoint x: 341, endPoint y: 71, distance: 37.3
click at [341, 71] on div "3,284 podcast results" at bounding box center [319, 69] width 46 height 5
click at [328, 68] on div "3,284 podcast results" at bounding box center [319, 69] width 46 height 5
drag, startPoint x: 340, startPoint y: 70, endPoint x: 309, endPoint y: 71, distance: 31.8
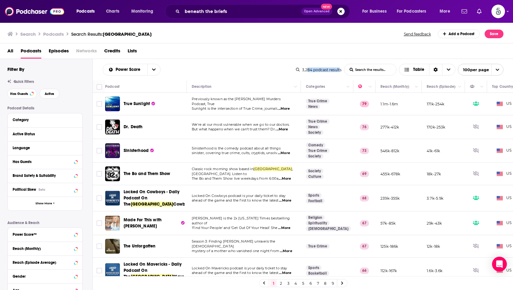
click at [309, 71] on div "3,284 podcast results" at bounding box center [319, 69] width 46 height 5
click at [317, 71] on div "3,284 podcast results" at bounding box center [319, 69] width 46 height 5
drag, startPoint x: 321, startPoint y: 68, endPoint x: 341, endPoint y: 71, distance: 20.2
click at [341, 71] on div "3,284 podcast results" at bounding box center [319, 69] width 46 height 5
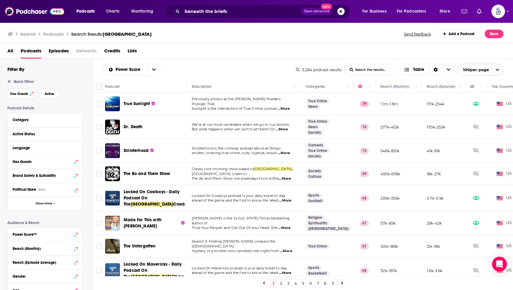
drag, startPoint x: 341, startPoint y: 71, endPoint x: 305, endPoint y: 71, distance: 35.4
click at [305, 71] on div "3,284 podcast results" at bounding box center [319, 69] width 46 height 5
drag, startPoint x: 303, startPoint y: 69, endPoint x: 341, endPoint y: 69, distance: 38.2
click at [341, 69] on div "3,284 podcast results" at bounding box center [319, 69] width 46 height 5
click at [324, 73] on div "3,284 podcast results List Search Input Search the results... Table 100 per page" at bounding box center [399, 70] width 207 height 12
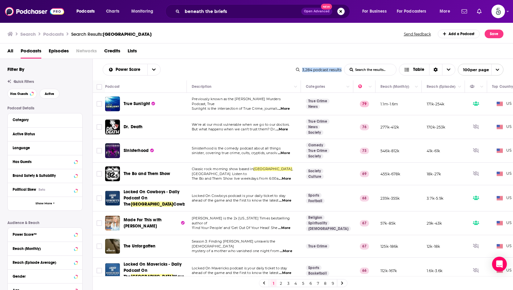
drag, startPoint x: 302, startPoint y: 71, endPoint x: 342, endPoint y: 72, distance: 40.1
click at [342, 72] on div "3,284 podcast results List Search Input Search the results... Table 100 per page" at bounding box center [399, 70] width 207 height 12
click at [328, 68] on div "3,284 podcast results" at bounding box center [319, 69] width 46 height 5
drag, startPoint x: 328, startPoint y: 68, endPoint x: 344, endPoint y: 70, distance: 16.1
click at [344, 70] on div "3,284 podcast results List Search Input Search the results... Table 100 per page" at bounding box center [399, 70] width 207 height 12
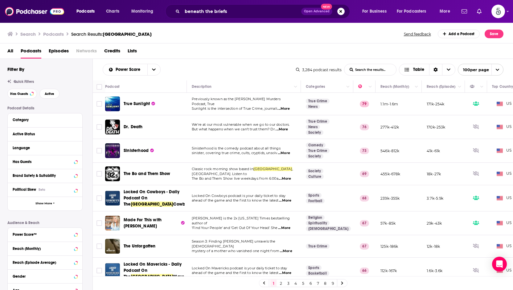
click at [342, 69] on div "3,284 podcast results List Search Input Search the results... Table 100 per page" at bounding box center [399, 70] width 207 height 12
drag, startPoint x: 341, startPoint y: 69, endPoint x: 343, endPoint y: 74, distance: 5.4
click at [343, 74] on div "3,284 podcast results List Search Input Search the results... Table 100 per page" at bounding box center [399, 70] width 207 height 12
click at [329, 68] on div "3,284 podcast results" at bounding box center [319, 69] width 46 height 5
click at [341, 72] on div "3,284 podcast results List Search Input Search the results... Table 100 per page" at bounding box center [399, 70] width 207 height 12
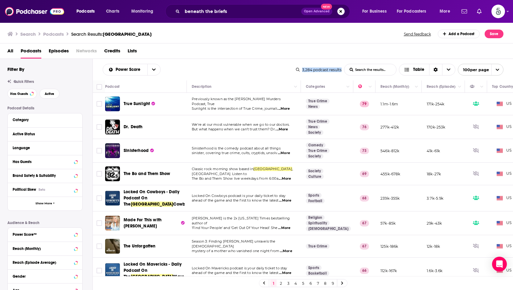
click at [329, 69] on div "3,284 podcast results" at bounding box center [319, 69] width 46 height 5
drag, startPoint x: 303, startPoint y: 68, endPoint x: 340, endPoint y: 75, distance: 37.7
click at [340, 75] on div "3,284 podcast results List Search Input Search the results... Table 100 per page" at bounding box center [399, 70] width 207 height 12
click at [343, 26] on div "Search Podcasts Search Results: Dallas Send feedback Add a Podcast Save" at bounding box center [256, 32] width 513 height 21
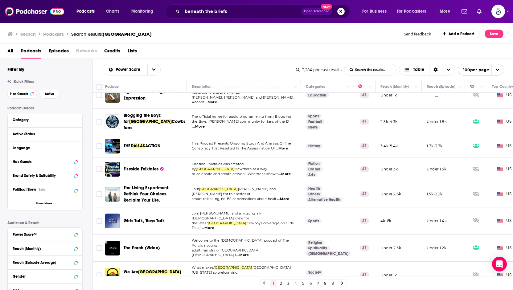
scroll to position [2142, 0]
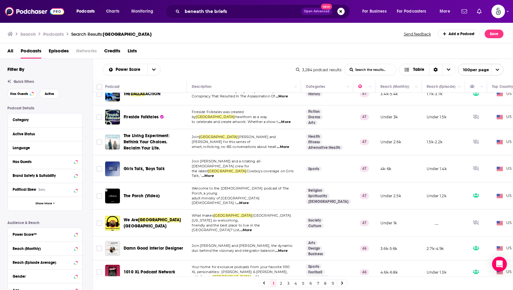
click at [282, 282] on link "2" at bounding box center [281, 283] width 6 height 7
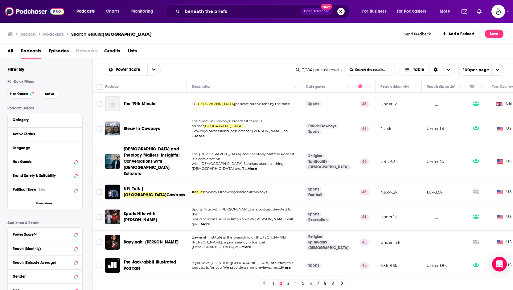
click at [271, 283] on link "1" at bounding box center [273, 283] width 6 height 7
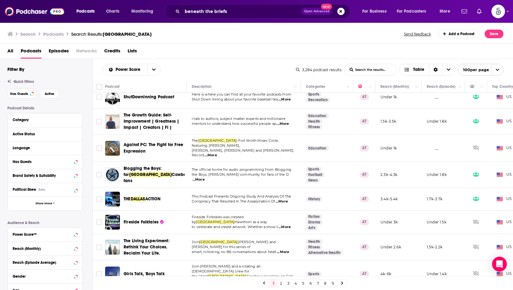
scroll to position [2142, 0]
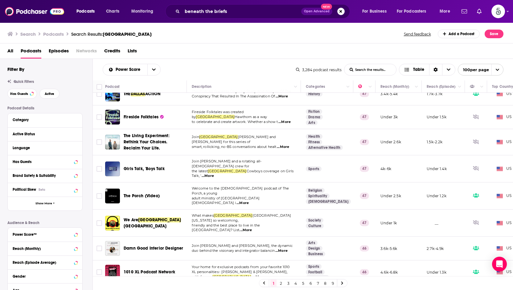
click at [279, 284] on link "2" at bounding box center [281, 283] width 6 height 7
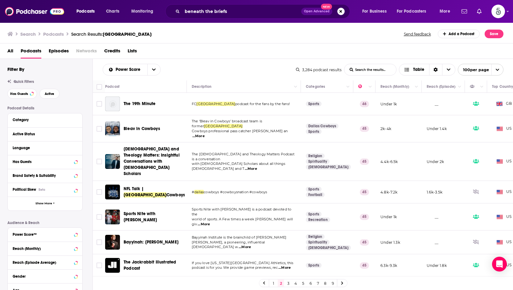
click at [272, 283] on link "1" at bounding box center [273, 283] width 6 height 7
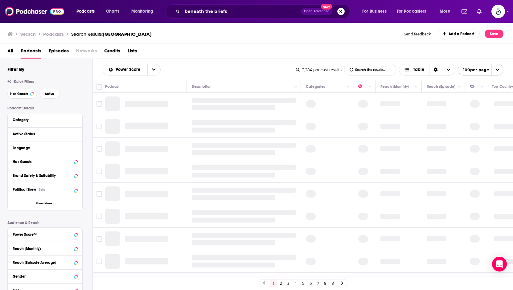
click at [272, 283] on link "1" at bounding box center [273, 283] width 6 height 7
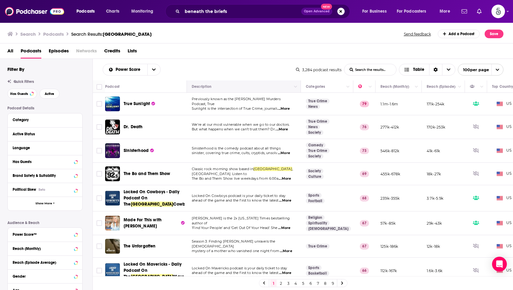
click at [235, 80] on th "Description" at bounding box center [244, 86] width 114 height 12
drag, startPoint x: 215, startPoint y: 67, endPoint x: 101, endPoint y: 60, distance: 114.6
click at [101, 60] on div "Power Score List Search Input Search the results... Table 3,284 podcast results…" at bounding box center [303, 70] width 420 height 22
click at [99, 65] on div "Power Score List Search Input Search the results... Table 3,284 podcast results…" at bounding box center [303, 70] width 420 height 22
drag, startPoint x: 102, startPoint y: 65, endPoint x: 173, endPoint y: 67, distance: 70.9
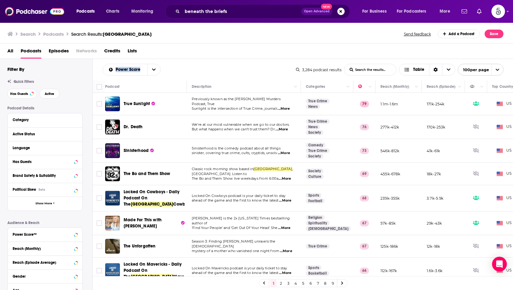
click at [173, 67] on div "Power Score List Search Input Search the results... Table 3,284 podcast results…" at bounding box center [303, 70] width 420 height 22
click at [173, 67] on div "Power Score List Search Input Search the results... Table" at bounding box center [199, 70] width 193 height 12
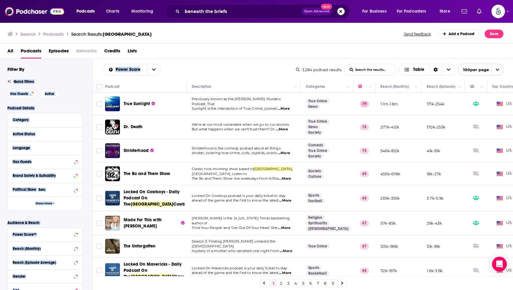
drag, startPoint x: 173, startPoint y: 67, endPoint x: 91, endPoint y: 72, distance: 81.8
click at [91, 72] on div "Filter By Quick Filters Has Guests Active Podcast Details Category Active Statu…" at bounding box center [256, 193] width 513 height 268
click at [101, 61] on div "Power Score List Search Input Search the results... Table 3,284 podcast results…" at bounding box center [303, 70] width 420 height 22
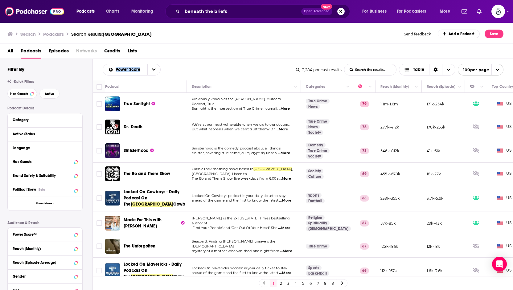
drag, startPoint x: 102, startPoint y: 62, endPoint x: 172, endPoint y: 69, distance: 71.0
click at [172, 69] on div "Power Score List Search Input Search the results... Table 3,284 podcast results…" at bounding box center [303, 70] width 420 height 22
click at [172, 69] on div "Power Score List Search Input Search the results... Table" at bounding box center [199, 70] width 193 height 12
drag, startPoint x: 165, startPoint y: 71, endPoint x: 104, endPoint y: 73, distance: 61.1
click at [104, 73] on div "Power Score List Search Input Search the results... Table" at bounding box center [199, 70] width 193 height 12
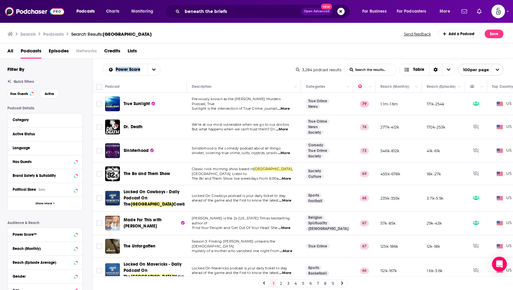
click at [97, 67] on div "Power Score List Search Input Search the results... Table 3,284 podcast results…" at bounding box center [303, 70] width 420 height 22
drag, startPoint x: 97, startPoint y: 67, endPoint x: 215, endPoint y: 75, distance: 118.3
click at [215, 75] on div "Power Score List Search Input Search the results... Table 3,284 podcast results…" at bounding box center [303, 70] width 420 height 22
click at [165, 65] on div "Power Score List Search Input Search the results... Table" at bounding box center [199, 70] width 193 height 12
drag, startPoint x: 165, startPoint y: 65, endPoint x: 101, endPoint y: 68, distance: 64.2
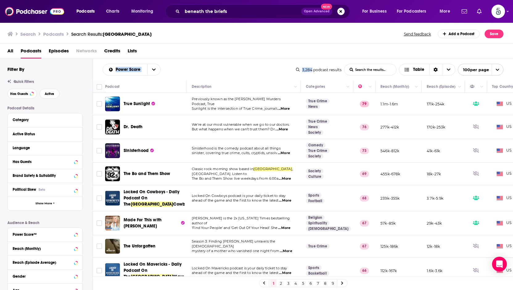
click at [101, 68] on div "Power Score List Search Input Search the results... Table 3,284 podcast results…" at bounding box center [303, 70] width 420 height 22
drag, startPoint x: 102, startPoint y: 68, endPoint x: 513, endPoint y: 77, distance: 410.3
click at [513, 77] on div "Power Score List Search Input Search the results... Table 3,284 podcast results…" at bounding box center [303, 70] width 420 height 22
click at [507, 71] on div "Power Score List Search Input Search the results... Table 3,284 podcast results…" at bounding box center [303, 70] width 420 height 22
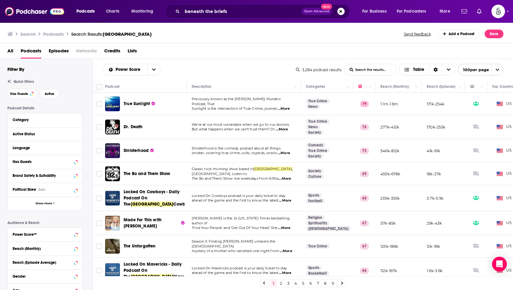
drag, startPoint x: 507, startPoint y: 71, endPoint x: 181, endPoint y: 70, distance: 326.7
drag, startPoint x: 181, startPoint y: 70, endPoint x: 96, endPoint y: 66, distance: 84.6
click at [96, 66] on div "Power Score List Search Input Search the results... Table 3,284 podcast results…" at bounding box center [303, 70] width 420 height 22
drag, startPoint x: 96, startPoint y: 66, endPoint x: 510, endPoint y: 73, distance: 413.7
click at [510, 73] on div "Power Score List Search Input Search the results... Table 3,284 podcast results…" at bounding box center [303, 70] width 420 height 22
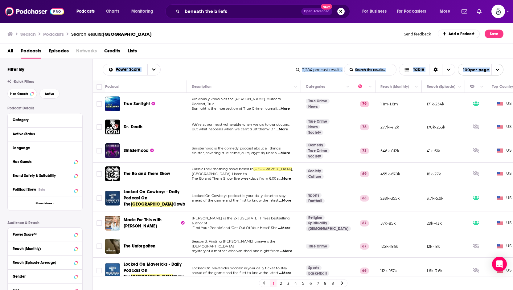
click at [505, 69] on div "Power Score List Search Input Search the results... Table 3,284 podcast results…" at bounding box center [303, 70] width 420 height 22
drag, startPoint x: 505, startPoint y: 69, endPoint x: 221, endPoint y: 75, distance: 284.2
drag, startPoint x: 221, startPoint y: 75, endPoint x: 188, endPoint y: 76, distance: 33.0
click at [188, 76] on div "Power Score List Search Input Search the results... Table 3,284 podcast results…" at bounding box center [303, 70] width 420 height 22
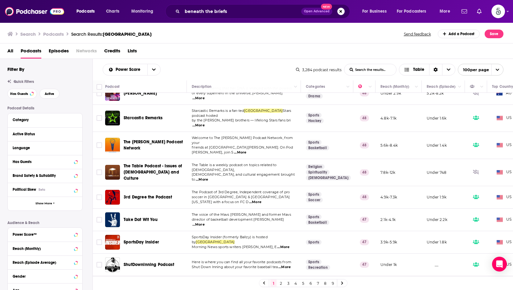
scroll to position [2142, 0]
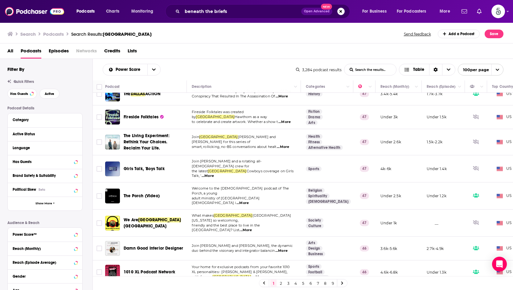
click at [280, 283] on link "2" at bounding box center [281, 283] width 6 height 7
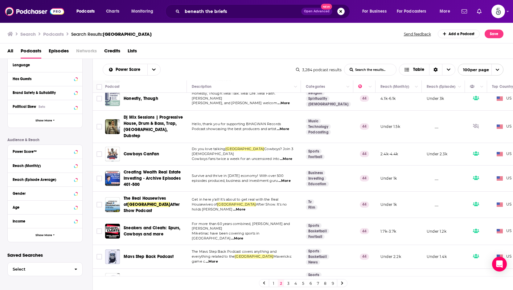
scroll to position [82, 0]
click at [48, 233] on button "Show More" at bounding box center [45, 236] width 75 height 14
click at [76, 250] on icon at bounding box center [75, 250] width 3 height 2
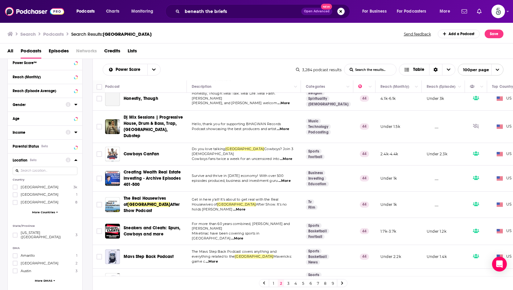
scroll to position [196, 0]
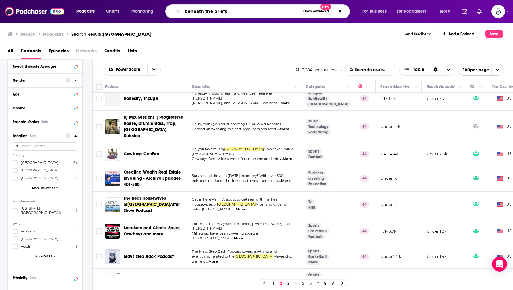
drag, startPoint x: 169, startPoint y: 15, endPoint x: 163, endPoint y: 16, distance: 5.6
click at [163, 16] on div "Podcasts Charts Monitoring beneath the briefs Open Advanced New For Business Fo…" at bounding box center [264, 11] width 384 height 14
click at [87, 14] on span "Podcasts" at bounding box center [85, 11] width 18 height 9
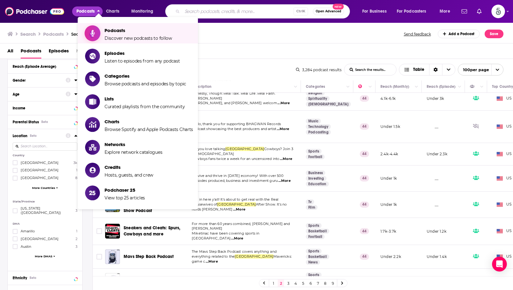
click at [132, 27] on span "Podcasts" at bounding box center [137, 30] width 67 height 6
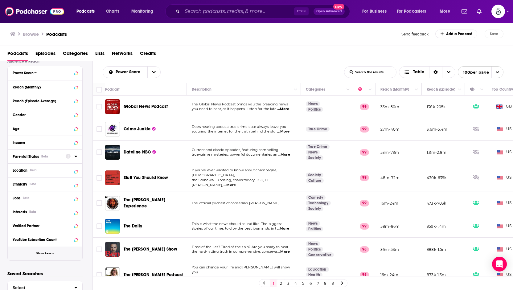
scroll to position [180, 0]
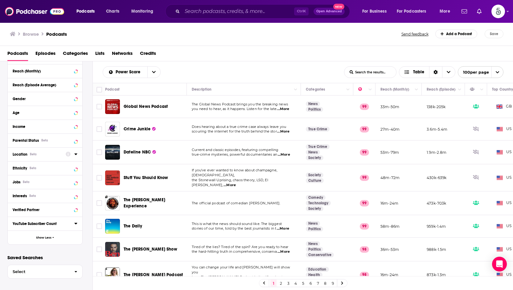
click at [74, 153] on icon at bounding box center [75, 154] width 3 height 5
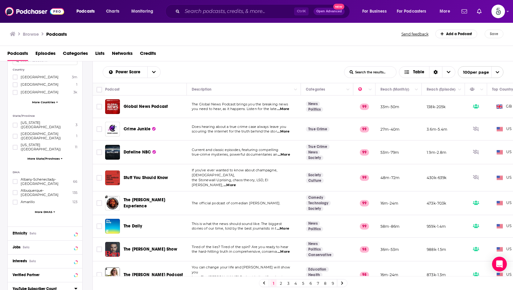
scroll to position [296, 0]
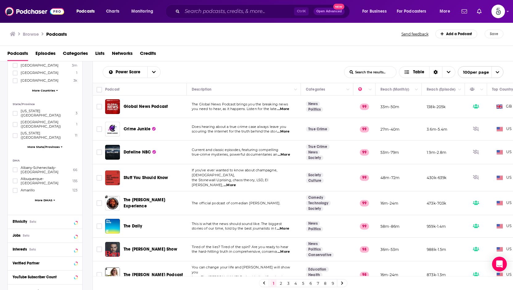
click at [42, 198] on span "More DMAS" at bounding box center [44, 199] width 18 height 3
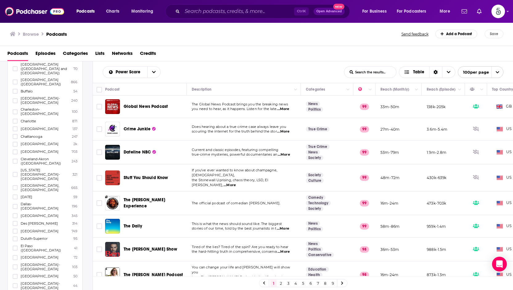
scroll to position [485, 0]
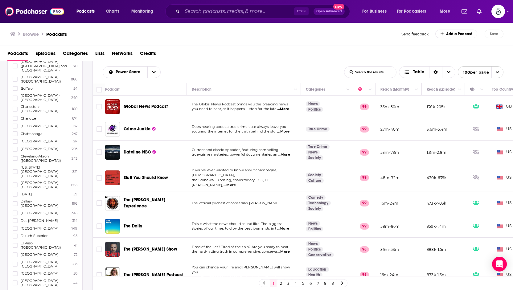
click at [15, 202] on icon at bounding box center [15, 204] width 4 height 4
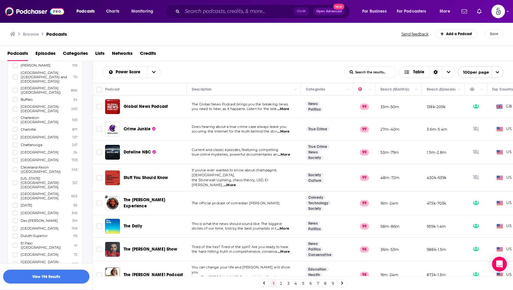
click at [59, 276] on button "View 196 Results" at bounding box center [46, 277] width 86 height 14
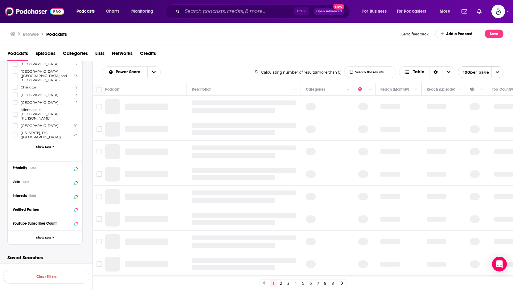
scroll to position [389, 0]
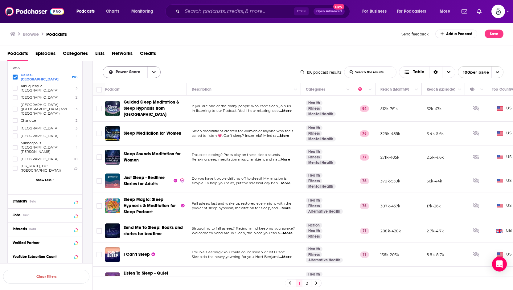
click at [155, 71] on icon "open menu" at bounding box center [154, 72] width 4 height 2
click at [155, 71] on icon "close menu" at bounding box center [154, 72] width 4 height 4
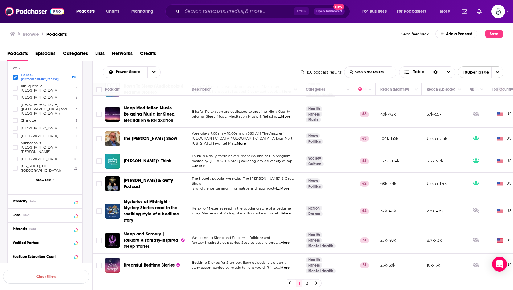
scroll to position [446, 0]
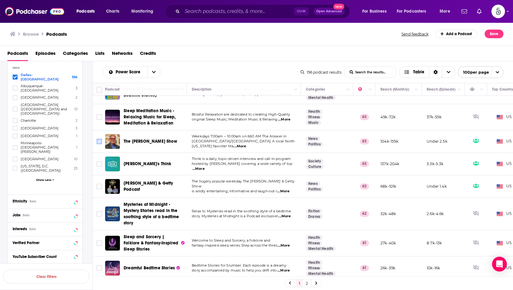
click at [99, 139] on input "Toggle select row" at bounding box center [99, 142] width 6 height 6
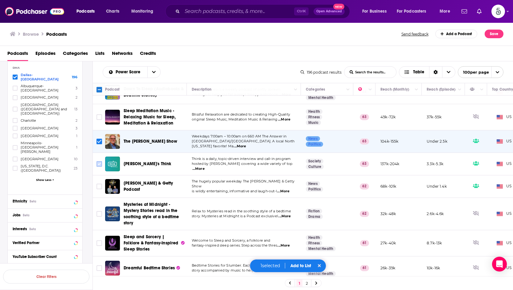
click at [99, 161] on input "Toggle select row" at bounding box center [99, 164] width 6 height 6
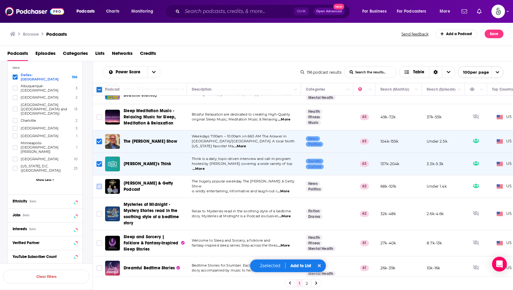
click at [100, 184] on input "Toggle select row" at bounding box center [99, 187] width 6 height 6
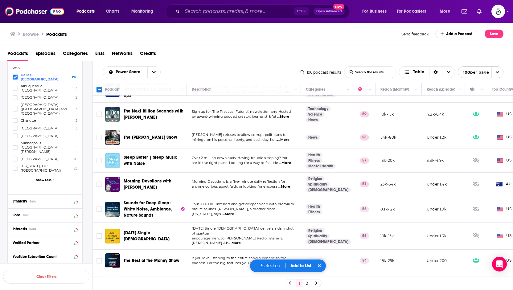
scroll to position [697, 0]
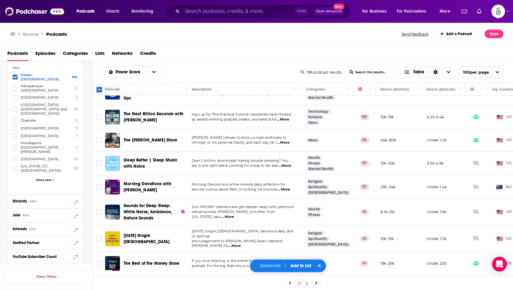
click at [287, 117] on span "...More" at bounding box center [283, 119] width 12 height 5
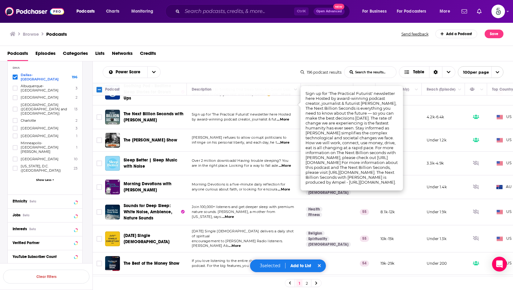
click at [287, 117] on span "...More" at bounding box center [283, 119] width 12 height 5
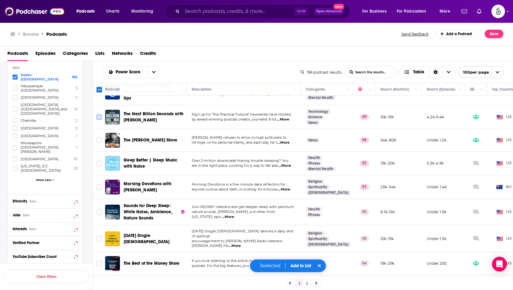
click at [99, 114] on input "Toggle select row" at bounding box center [99, 117] width 6 height 6
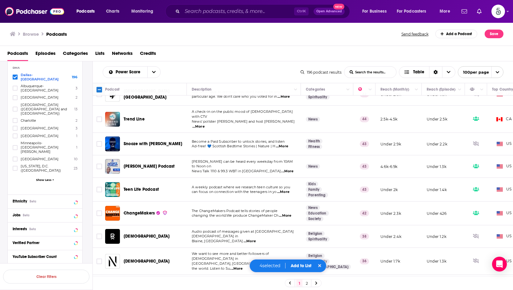
scroll to position [1487, 0]
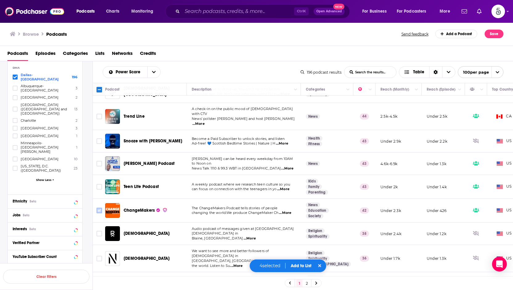
click at [102, 208] on input "Toggle select row" at bounding box center [99, 211] width 6 height 6
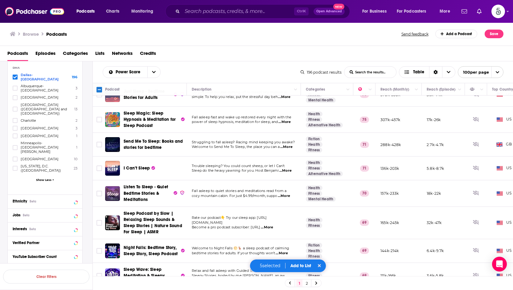
scroll to position [0, 0]
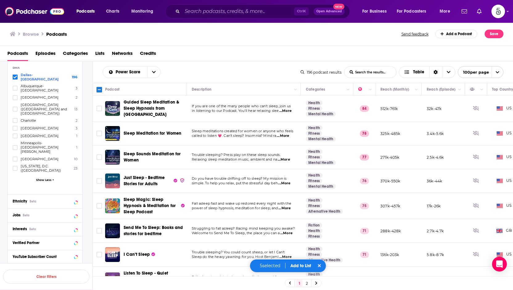
click at [299, 264] on button "Add to List" at bounding box center [300, 265] width 31 height 5
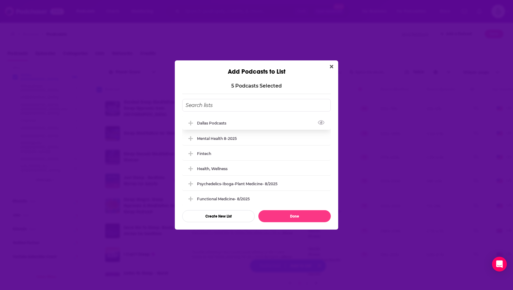
click at [216, 125] on div "Dallas Podcasts" at bounding box center [256, 123] width 149 height 14
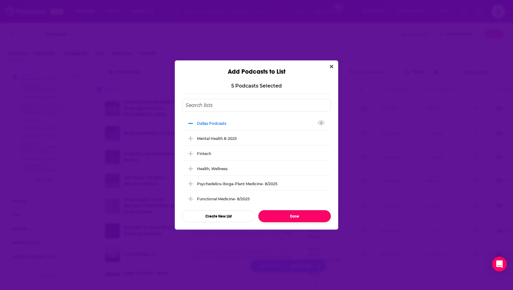
click at [286, 214] on button "Done" at bounding box center [294, 216] width 72 height 12
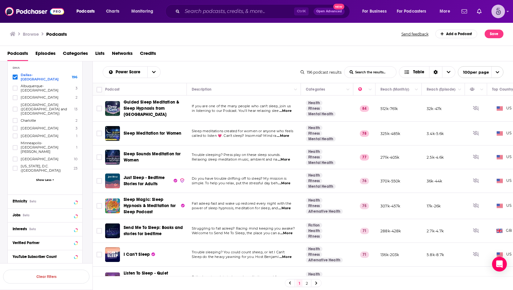
click at [501, 11] on img "Logged in as Spiral5-G2" at bounding box center [498, 12] width 14 height 14
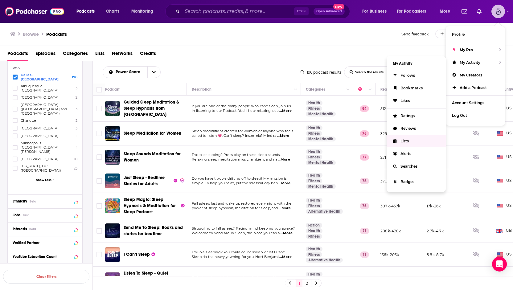
click at [414, 139] on link "Lists" at bounding box center [415, 141] width 59 height 13
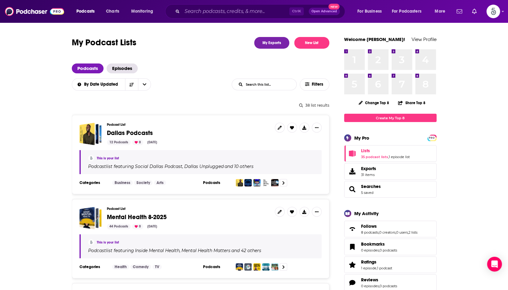
click at [143, 131] on span "Dallas Podcasts" at bounding box center [130, 133] width 46 height 8
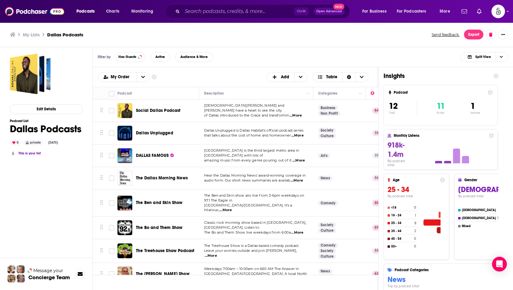
click at [299, 114] on span "...More" at bounding box center [295, 115] width 12 height 5
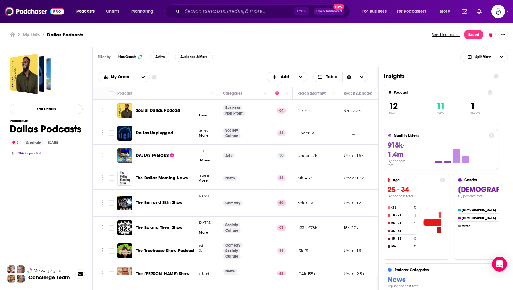
scroll to position [0, 98]
click at [282, 91] on button "Column Actions" at bounding box center [284, 93] width 7 height 7
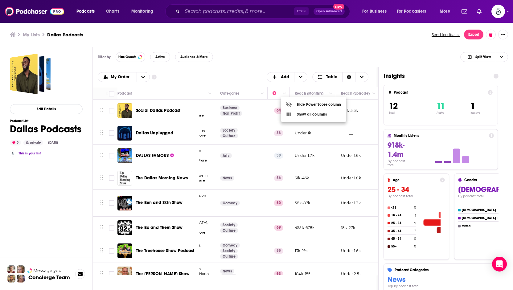
click at [281, 91] on div at bounding box center [256, 145] width 513 height 290
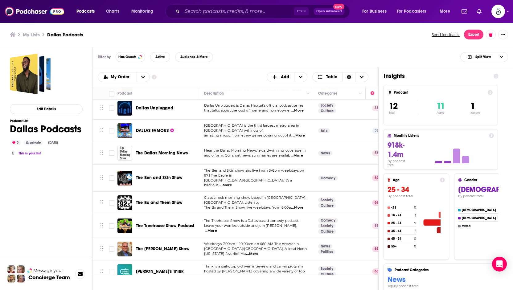
scroll to position [0, 0]
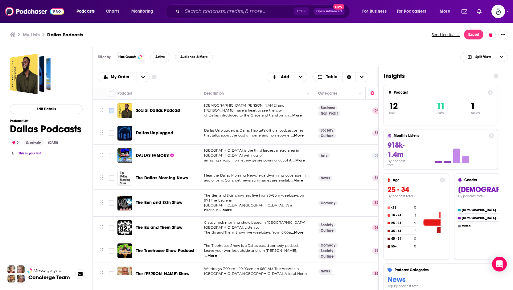
click at [110, 112] on input "Toggle select row" at bounding box center [112, 111] width 6 height 6
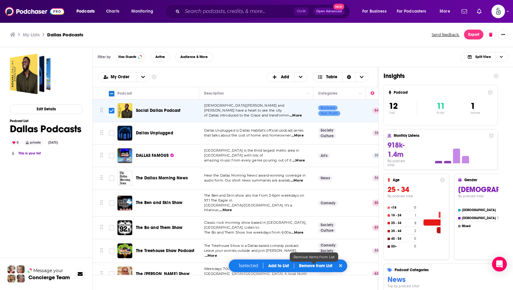
click at [312, 267] on p "Remove from List" at bounding box center [315, 265] width 33 height 5
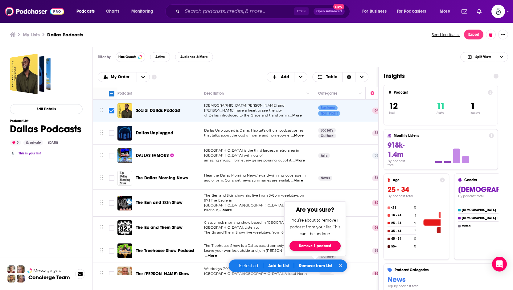
click at [323, 248] on button "Remove 1 podcast" at bounding box center [314, 246] width 51 height 10
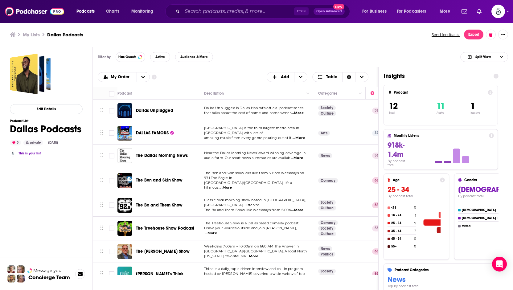
checkbox input "false"
click at [251, 45] on div "My Lists Dallas Podcasts Send feedback. Export" at bounding box center [256, 34] width 513 height 25
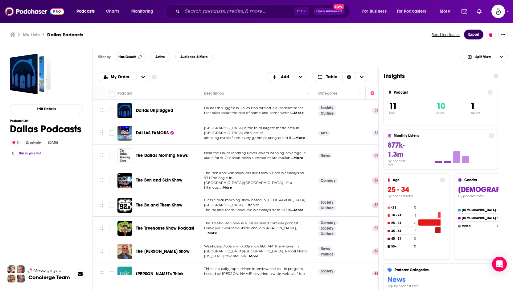
click at [478, 35] on button "Export" at bounding box center [473, 35] width 19 height 10
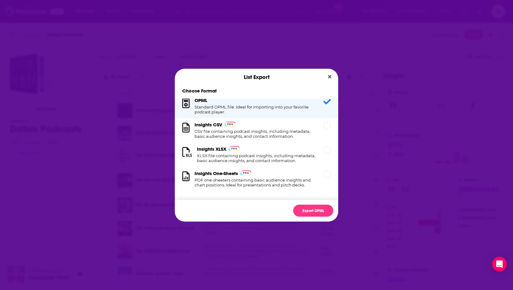
scroll to position [11, 0]
click at [325, 121] on div "Dialog" at bounding box center [326, 124] width 7 height 7
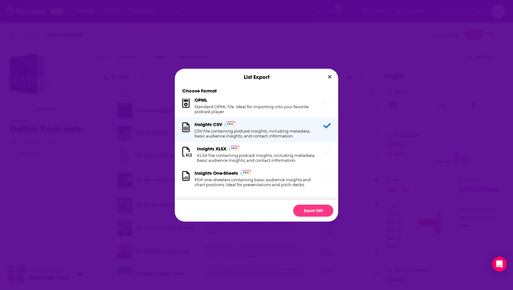
scroll to position [0, 0]
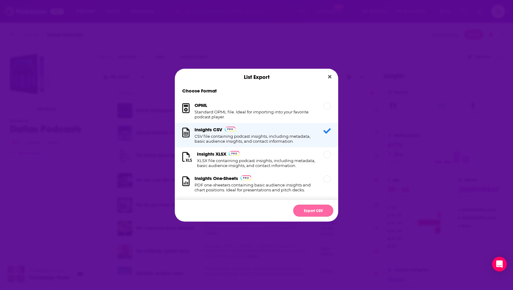
click at [317, 209] on button "Export CSV" at bounding box center [313, 211] width 40 height 12
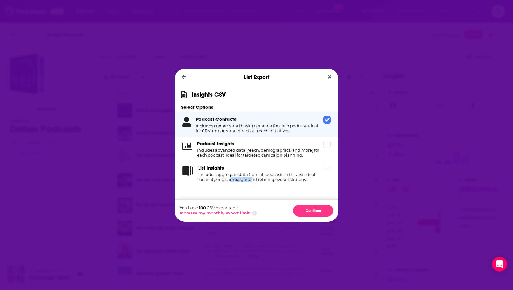
drag, startPoint x: 231, startPoint y: 190, endPoint x: 251, endPoint y: 183, distance: 20.4
click at [251, 183] on div "Podcast Contacts Includes contacts and basic metadata for each podcast. Ideal f…" at bounding box center [256, 152] width 163 height 81
click at [280, 179] on h4 "Includes aggregate data from all podcasts in this list. Ideal for analyzing cam…" at bounding box center [259, 177] width 123 height 10
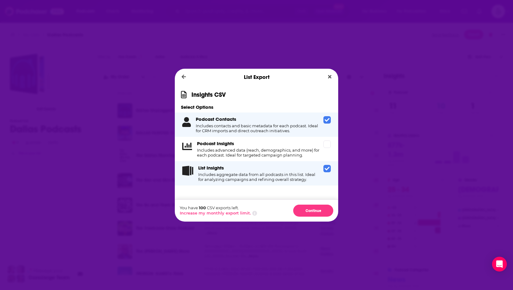
click at [295, 172] on div "List Insights Includes aggregate data from all podcasts in this list. Ideal for…" at bounding box center [259, 173] width 123 height 17
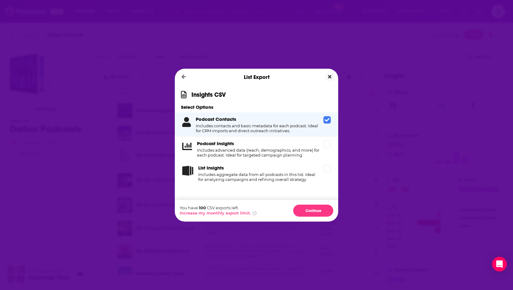
click at [330, 76] on icon "Close" at bounding box center [329, 76] width 3 height 3
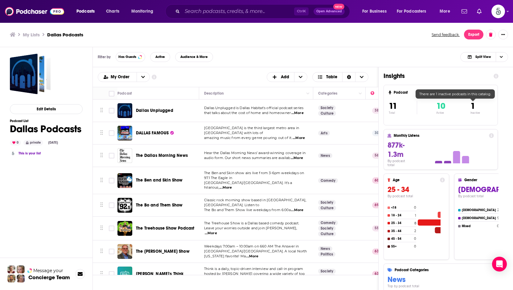
click at [473, 105] on span "1" at bounding box center [472, 106] width 5 height 10
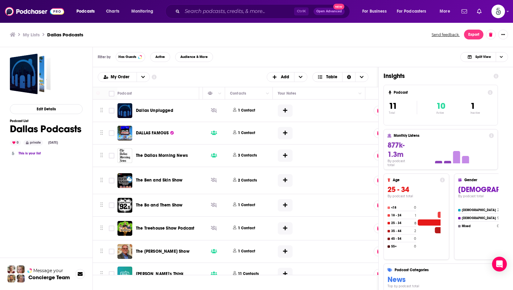
scroll to position [0, 301]
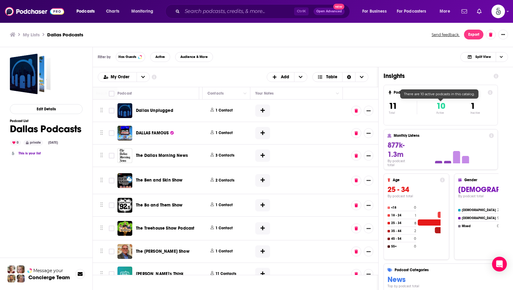
click at [440, 108] on span "10" at bounding box center [440, 106] width 9 height 10
click at [490, 92] on icon at bounding box center [490, 92] width 5 height 5
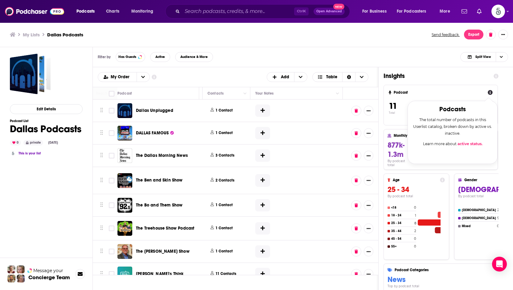
click at [490, 92] on icon at bounding box center [490, 92] width 5 height 5
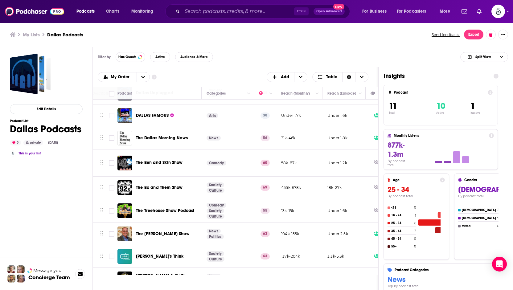
scroll to position [0, 112]
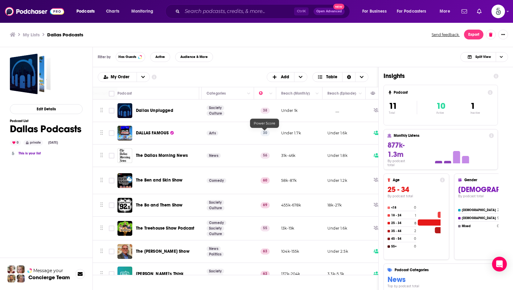
click at [264, 131] on p "30" at bounding box center [264, 133] width 9 height 6
click at [159, 133] on span "DALLAS FAMOUS" at bounding box center [152, 132] width 33 height 5
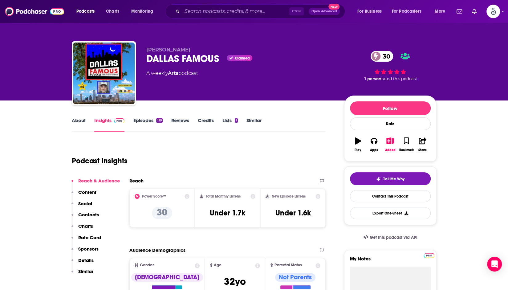
click at [186, 196] on icon at bounding box center [187, 196] width 5 height 5
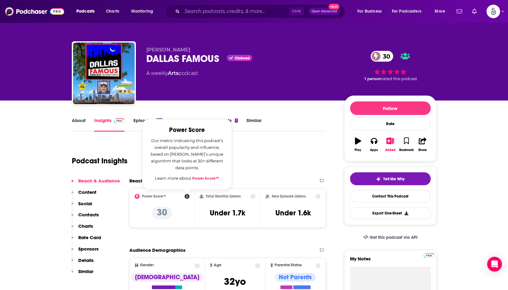
click at [186, 196] on icon at bounding box center [187, 196] width 5 height 5
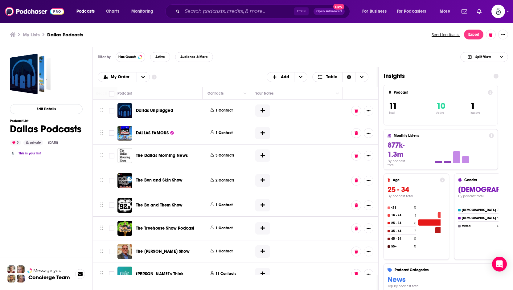
scroll to position [0, 301]
click at [462, 210] on h4 "[DEMOGRAPHIC_DATA]" at bounding box center [479, 210] width 34 height 4
click at [477, 36] on button "Export" at bounding box center [473, 35] width 19 height 10
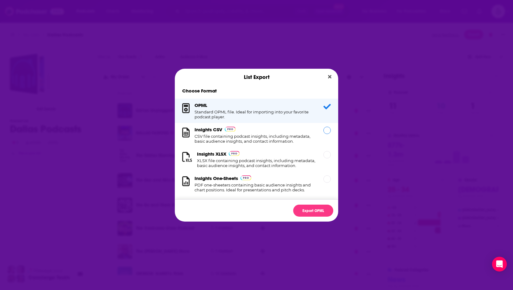
click at [300, 138] on h1 "CSV file containing podcast insights, including metadata, basic audience insigh…" at bounding box center [254, 139] width 121 height 10
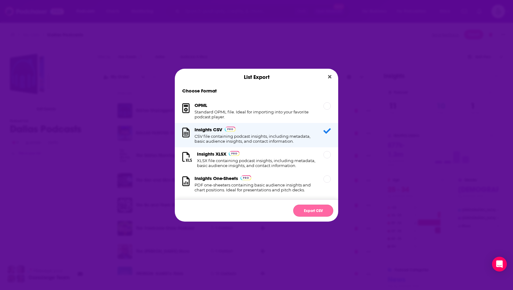
click at [317, 209] on button "Export CSV" at bounding box center [313, 211] width 40 height 12
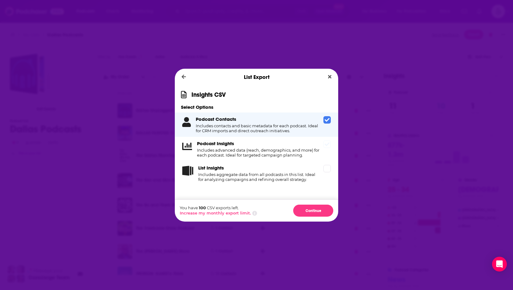
click at [321, 148] on h4 "Includes advanced data (reach, demographics, and more) for each podcast. Ideal …" at bounding box center [259, 153] width 124 height 10
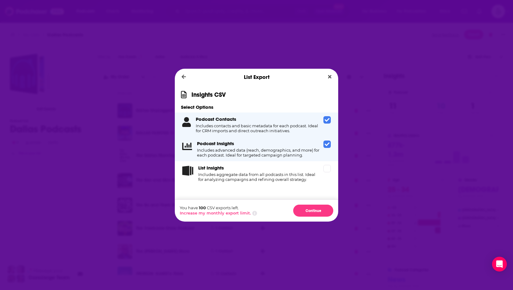
click at [321, 148] on h4 "Includes advanced data (reach, demographics, and more) for each podcast. Ideal …" at bounding box center [259, 153] width 124 height 10
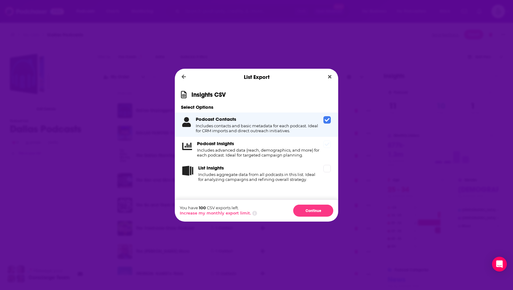
click at [321, 148] on h4 "Includes advanced data (reach, demographics, and more) for each podcast. Ideal …" at bounding box center [259, 153] width 124 height 10
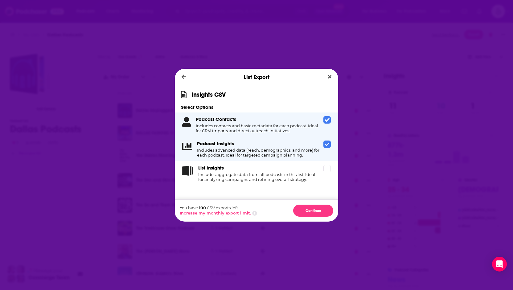
click at [321, 148] on h4 "Includes advanced data (reach, demographics, and more) for each podcast. Ideal …" at bounding box center [259, 153] width 124 height 10
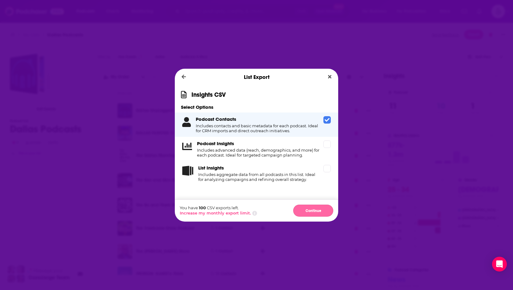
click at [323, 209] on button "Continue" at bounding box center [313, 211] width 40 height 12
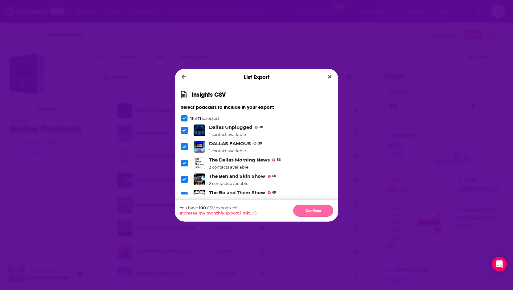
click at [317, 209] on button "Continue" at bounding box center [313, 211] width 40 height 12
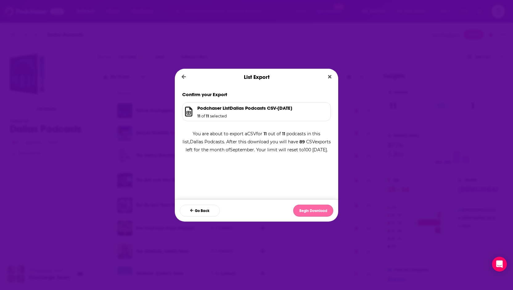
click at [319, 212] on button "Begin Download" at bounding box center [313, 211] width 40 height 12
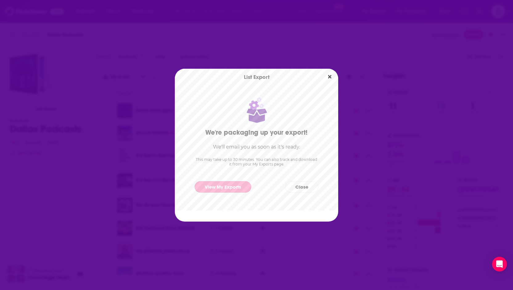
click at [244, 187] on link "View My Exports" at bounding box center [222, 186] width 57 height 11
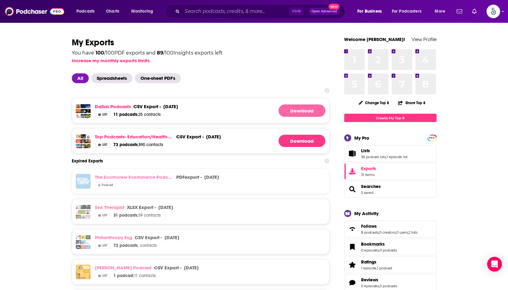
click at [311, 108] on link "Download" at bounding box center [302, 110] width 47 height 12
